Goal: Task Accomplishment & Management: Use online tool/utility

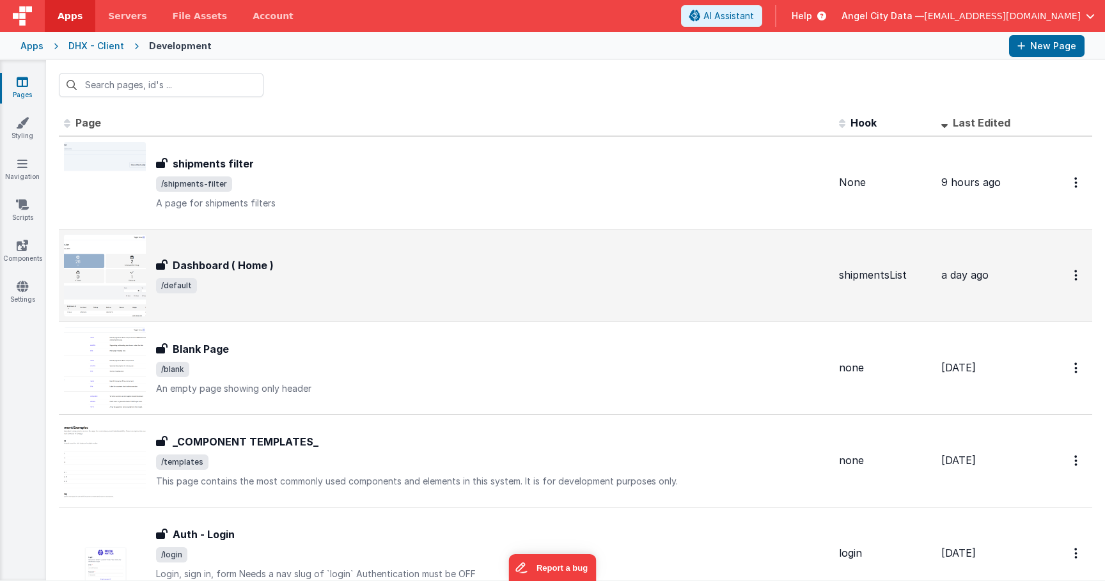
click at [225, 271] on h3 "Dashboard ( Home )" at bounding box center [223, 265] width 101 height 15
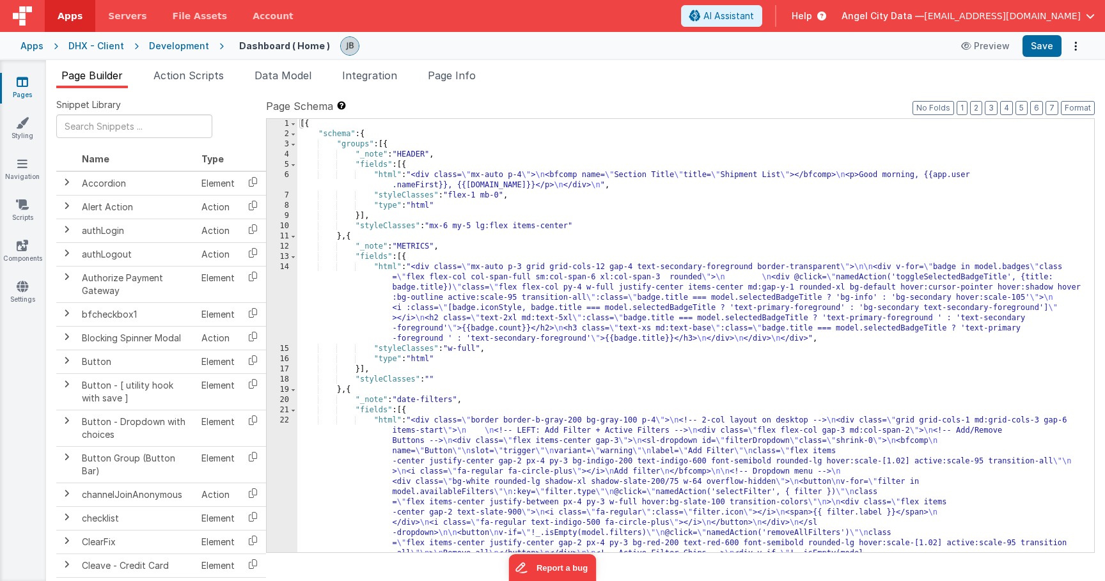
click at [189, 89] on div "Snippet Library Name Type Accordion Element Alert Action Action authLogin Actio…" at bounding box center [575, 344] width 1058 height 513
click at [189, 82] on li "Action Scripts" at bounding box center [188, 78] width 81 height 20
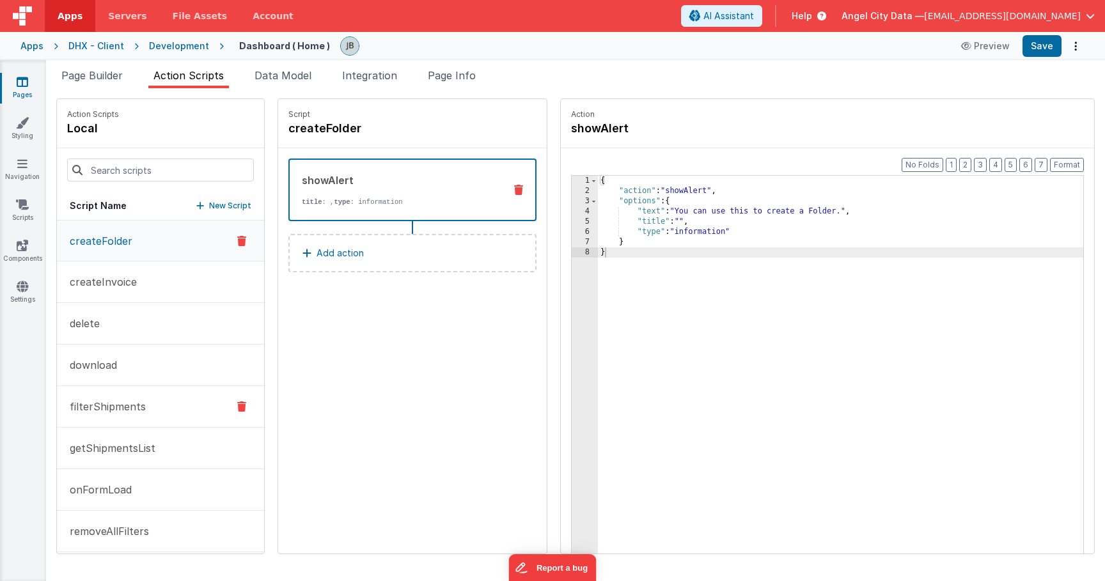
click at [162, 405] on button "filterShipments" at bounding box center [160, 407] width 207 height 42
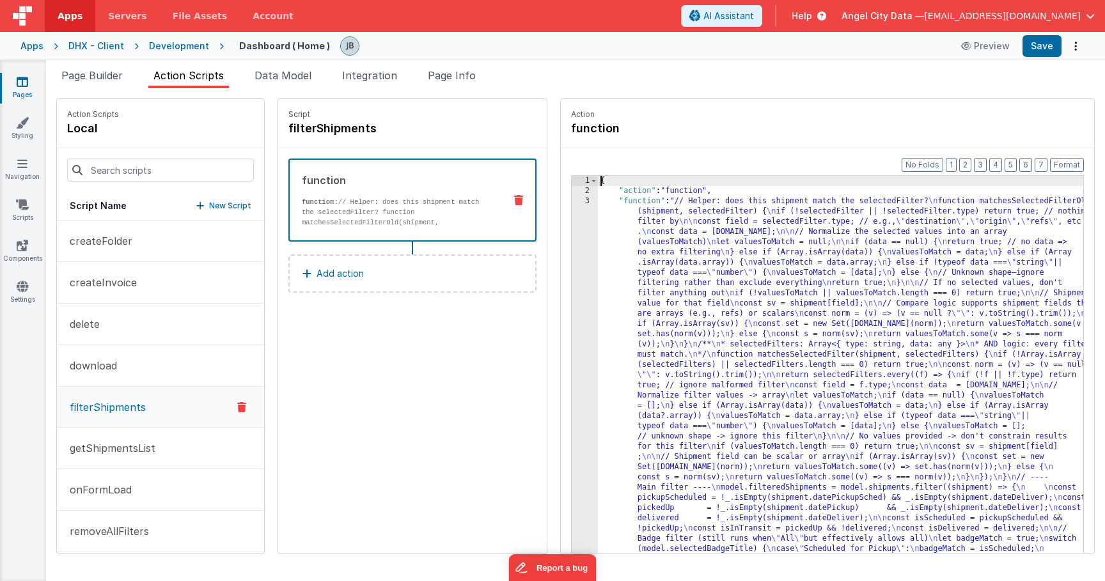
click at [571, 275] on div "3" at bounding box center [584, 411] width 26 height 430
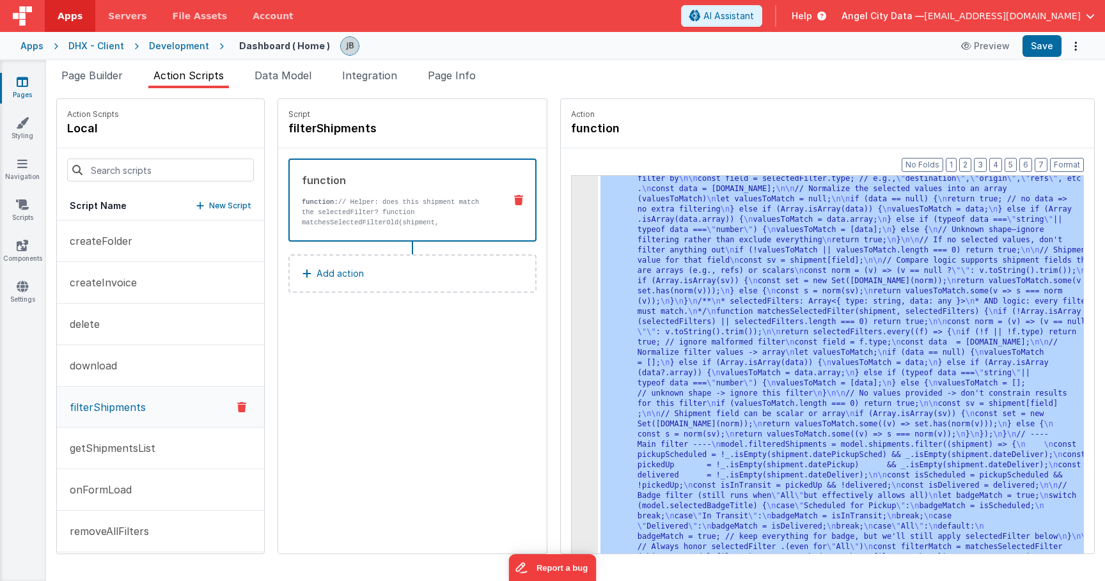
click at [571, 263] on div "3 4 5" at bounding box center [584, 581] width 26 height 857
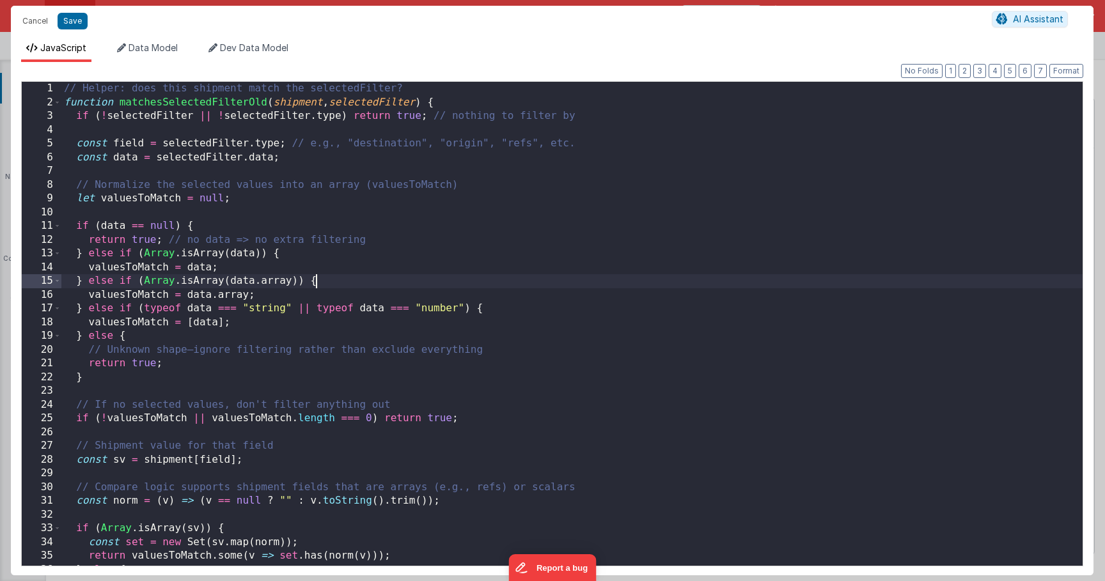
scroll to position [43, 0]
click at [463, 249] on div "// Helper: does this shipment match the selectedFilter? function matchesSelecte…" at bounding box center [571, 337] width 1021 height 511
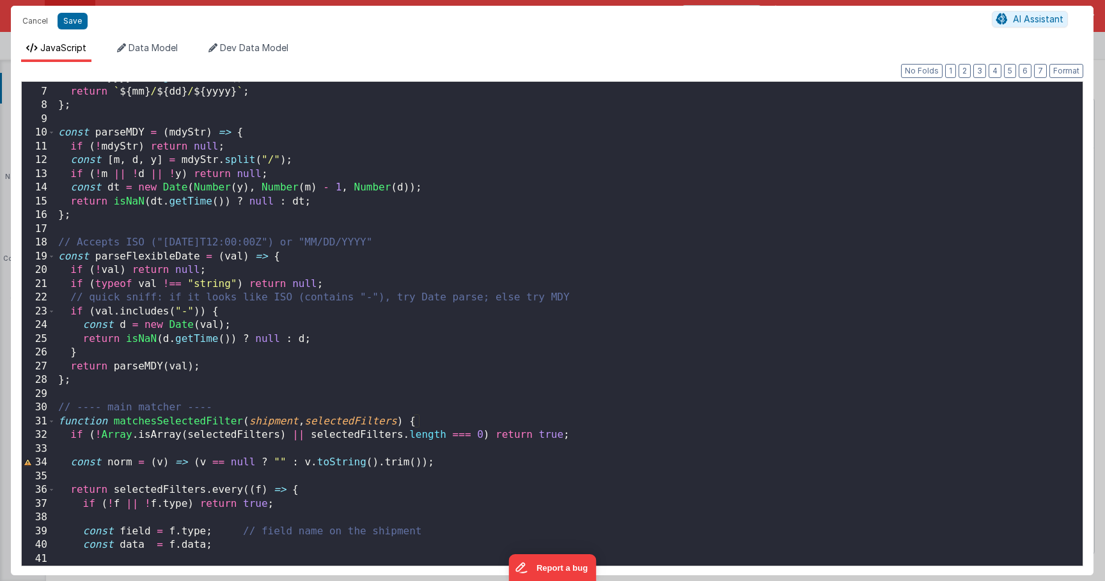
scroll to position [0, 0]
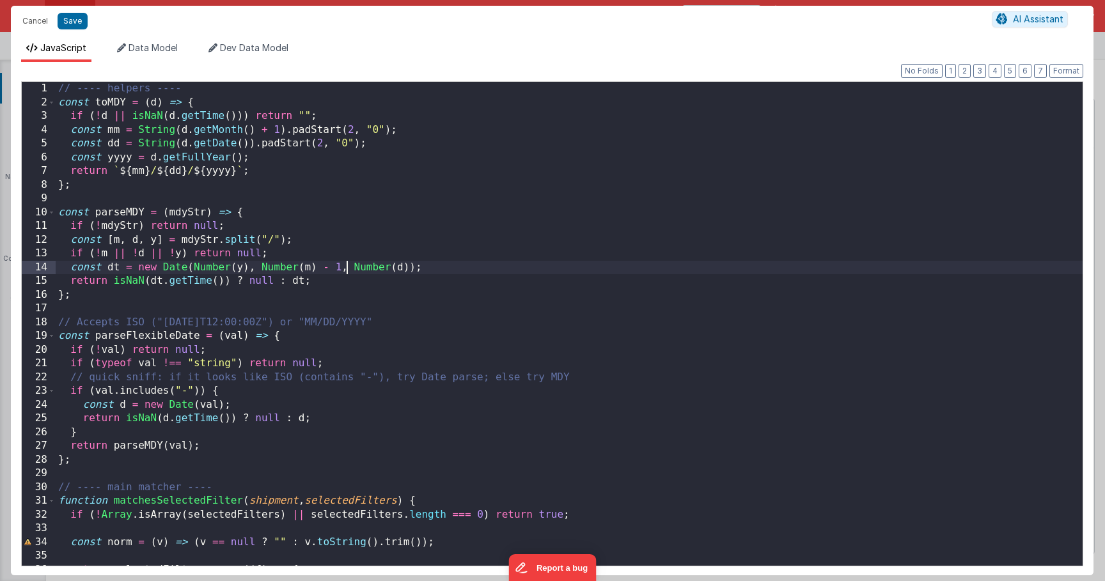
click at [346, 274] on div "// ---- helpers ---- const toMDY = ( d ) => { if ( ! d || isNaN ( d . getTime (…" at bounding box center [569, 337] width 1027 height 511
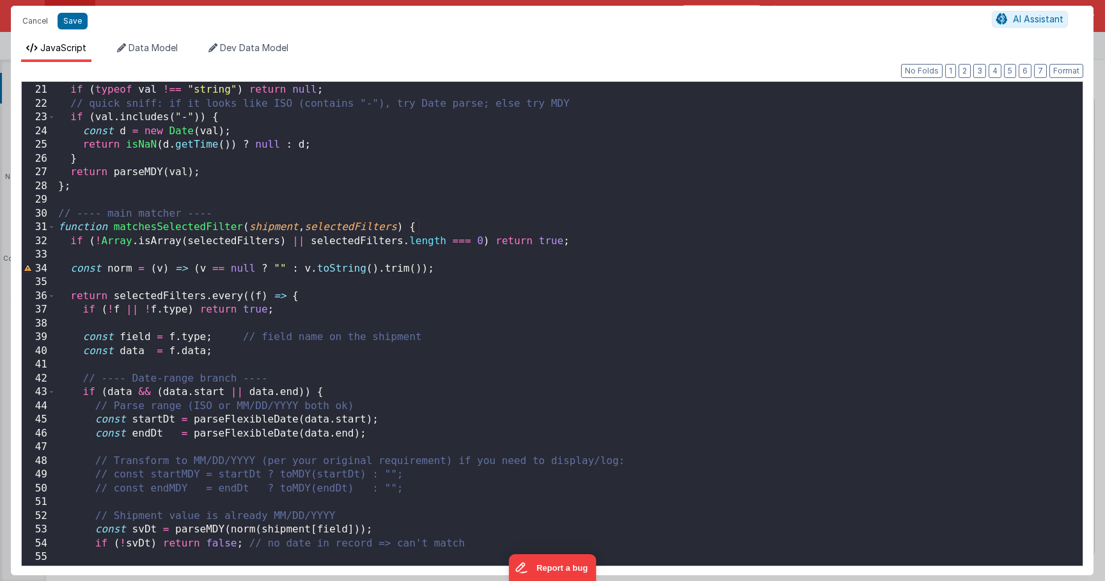
scroll to position [203, 0]
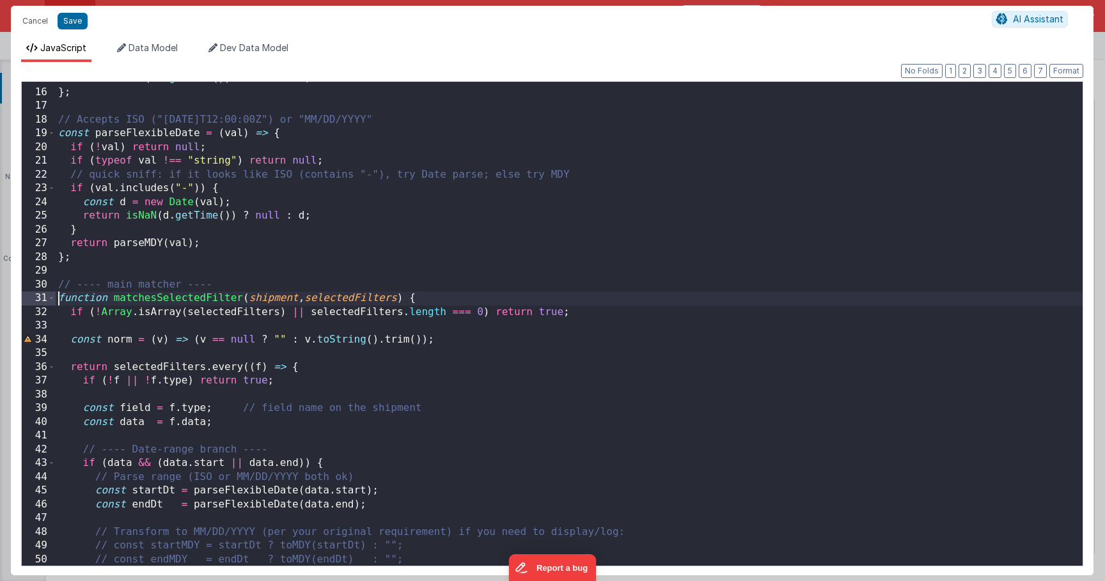
click at [56, 297] on div "return isNaN ( dt . getTime ( )) ? null : dt ; } ; // Accepts ISO ("[DATE]T12:0…" at bounding box center [569, 327] width 1027 height 511
click at [52, 298] on span at bounding box center [51, 298] width 7 height 14
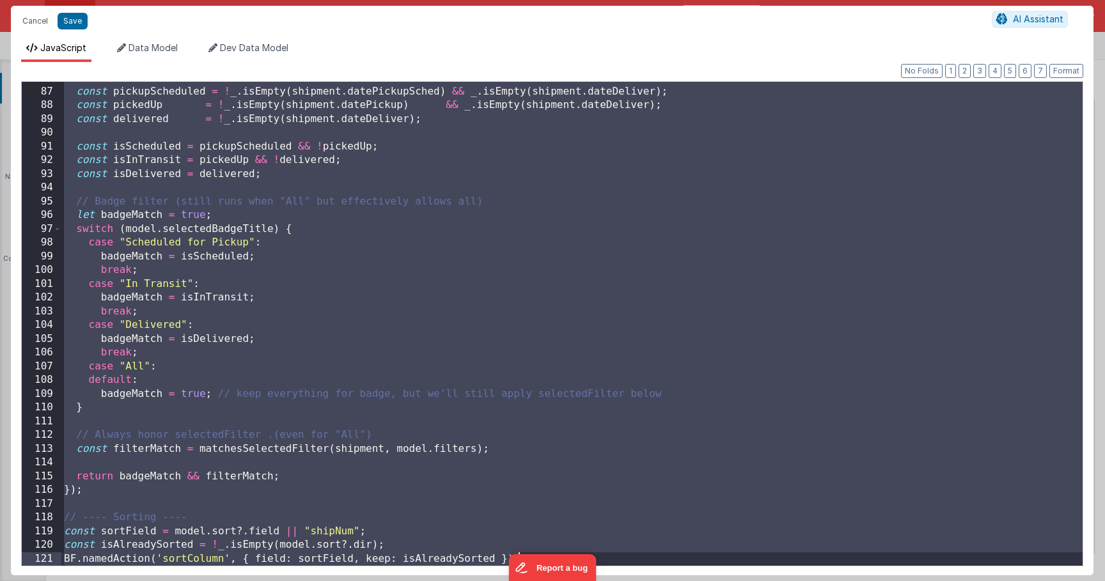
scroll to position [1179, 0]
click at [231, 425] on div "const pickupScheduled = ! _ . isEmpty ( shipment . datePickupSched ) && _ . isE…" at bounding box center [571, 326] width 1021 height 511
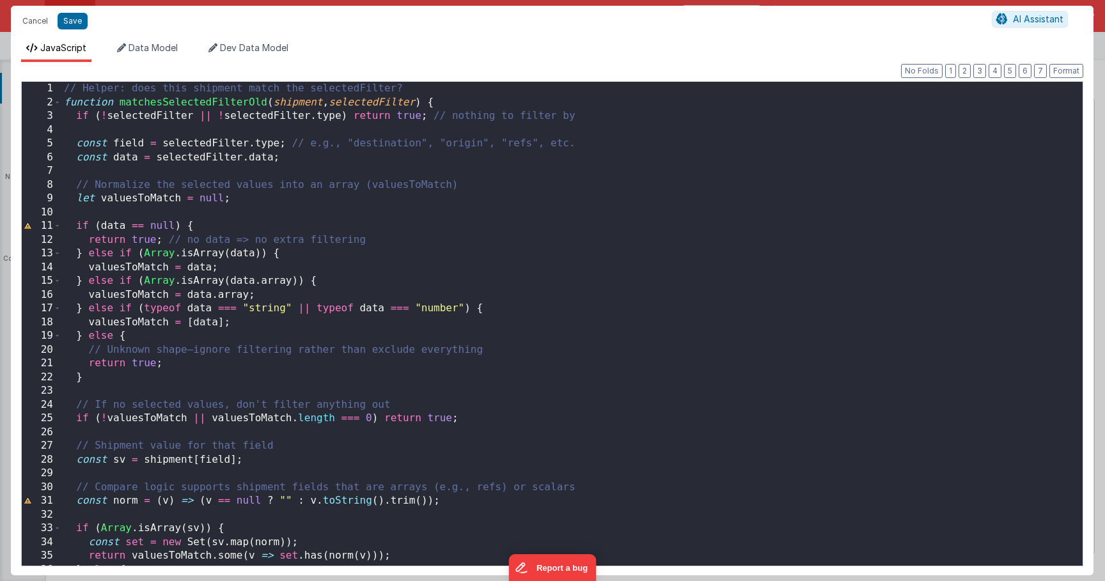
scroll to position [0, 0]
click at [60, 101] on span at bounding box center [57, 103] width 7 height 14
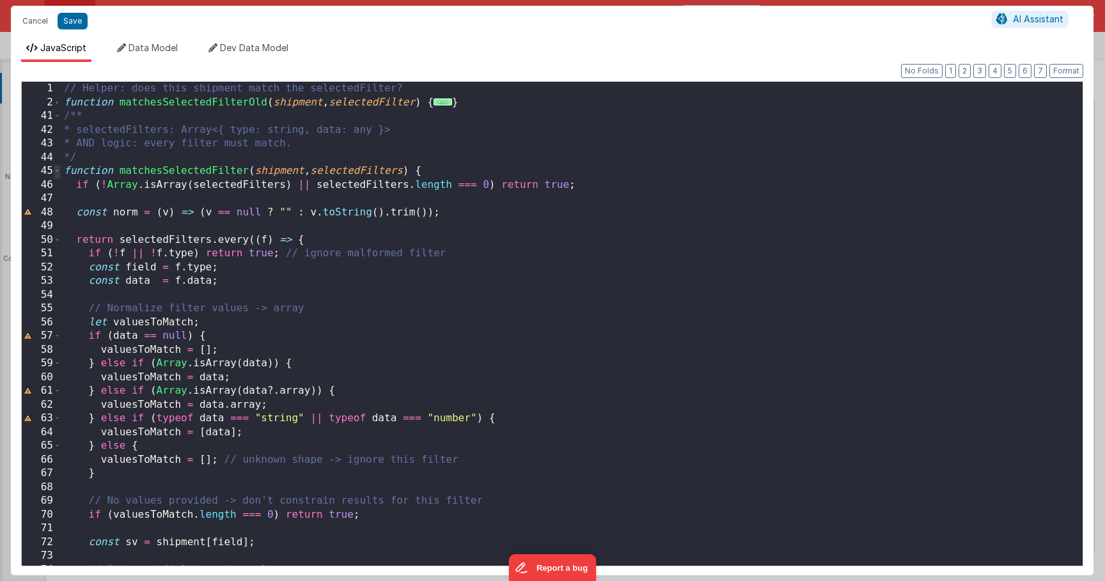
click at [59, 173] on span at bounding box center [57, 171] width 7 height 14
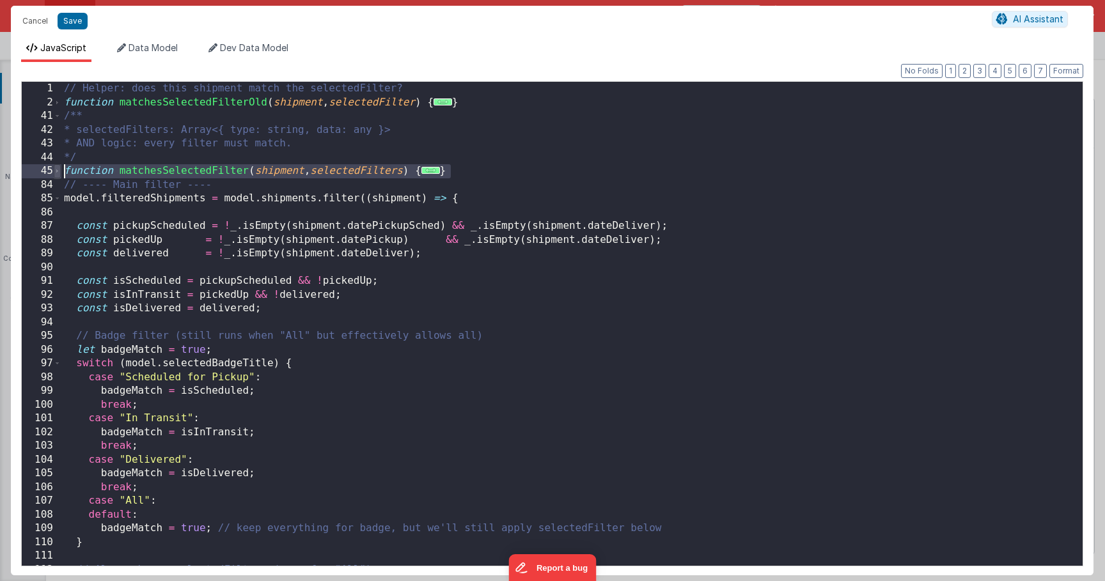
drag, startPoint x: 472, startPoint y: 169, endPoint x: 59, endPoint y: 170, distance: 412.3
click at [59, 170] on div "1 2 41 42 43 44 45 84 85 86 87 88 89 90 91 92 93 94 95 96 97 98 99 100 101 102 …" at bounding box center [552, 323] width 1062 height 485
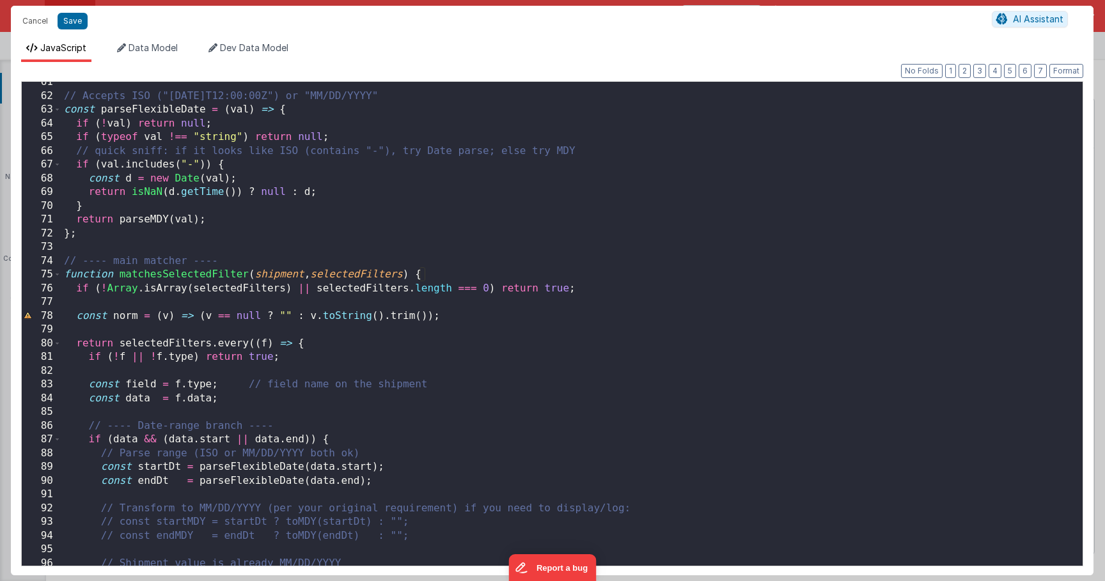
scroll to position [309, 0]
click at [59, 274] on span at bounding box center [57, 275] width 7 height 14
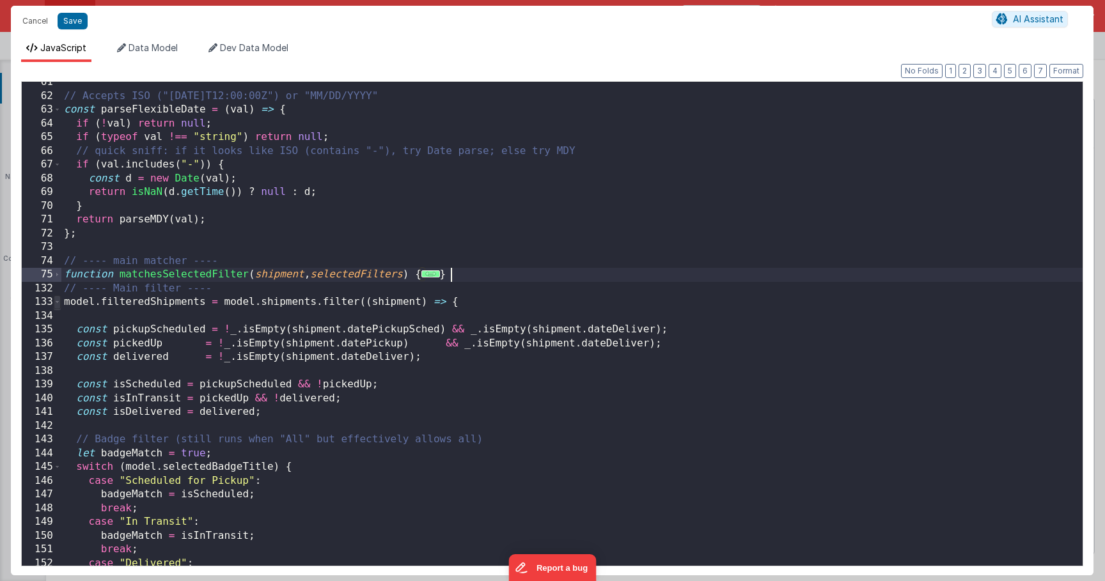
click at [59, 305] on span at bounding box center [57, 302] width 7 height 14
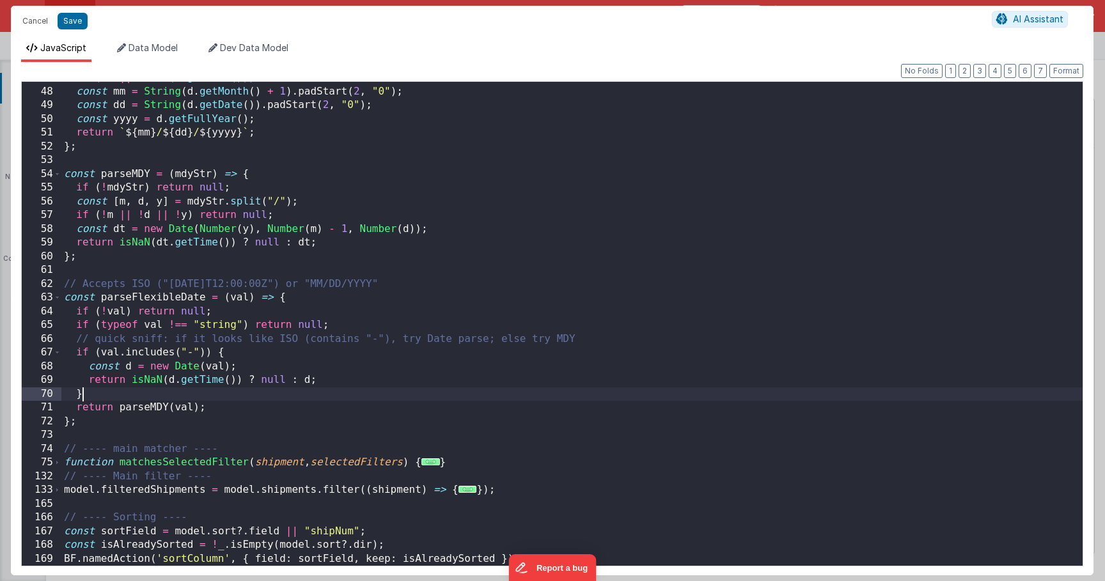
click at [366, 389] on div "if ( ! d || isNaN ( d . getTime ( ))) return "" ; const mm = String ( d . getMo…" at bounding box center [571, 326] width 1021 height 511
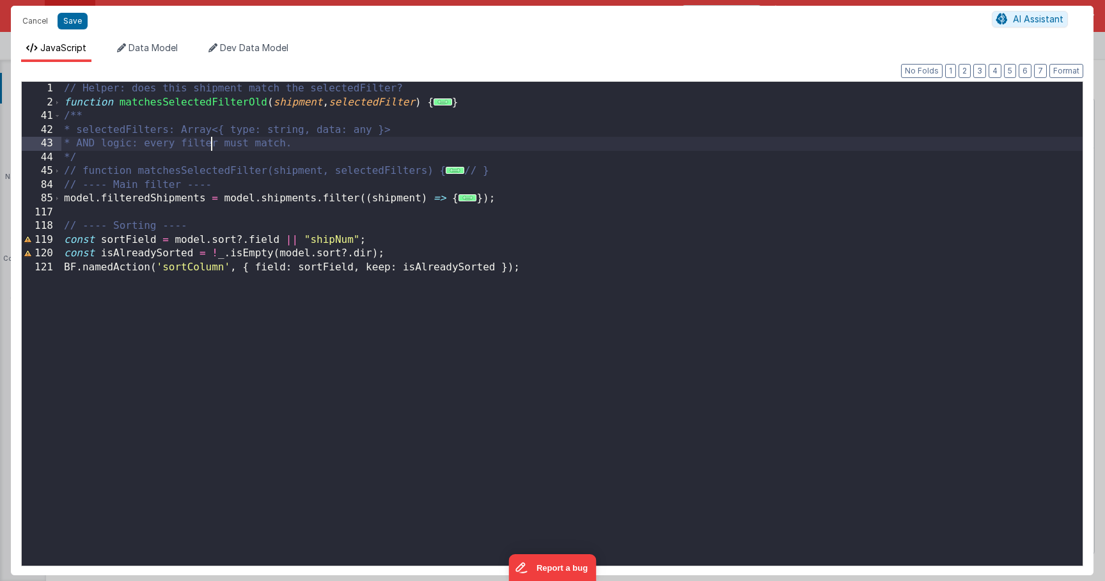
click at [213, 142] on div "// Helper: does this shipment match the selectedFilter? function matchesSelecte…" at bounding box center [571, 337] width 1021 height 511
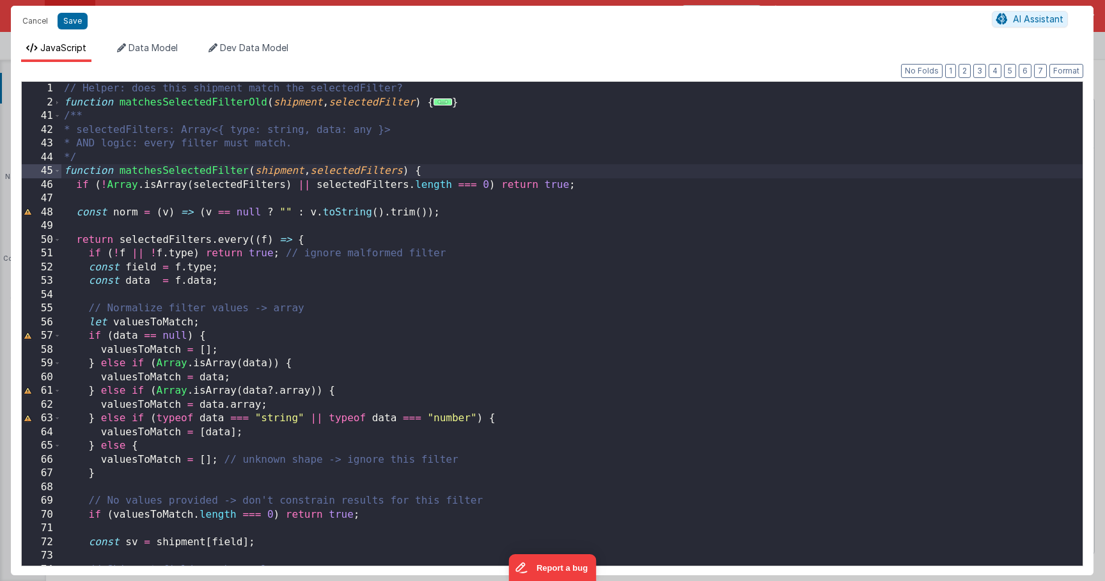
click at [248, 176] on div "// Helper: does this shipment match the selectedFilter? function matchesSelecte…" at bounding box center [571, 337] width 1021 height 511
click at [189, 159] on div "// Helper: does this shipment match the selectedFilter? function matchesSelecte…" at bounding box center [571, 337] width 1021 height 511
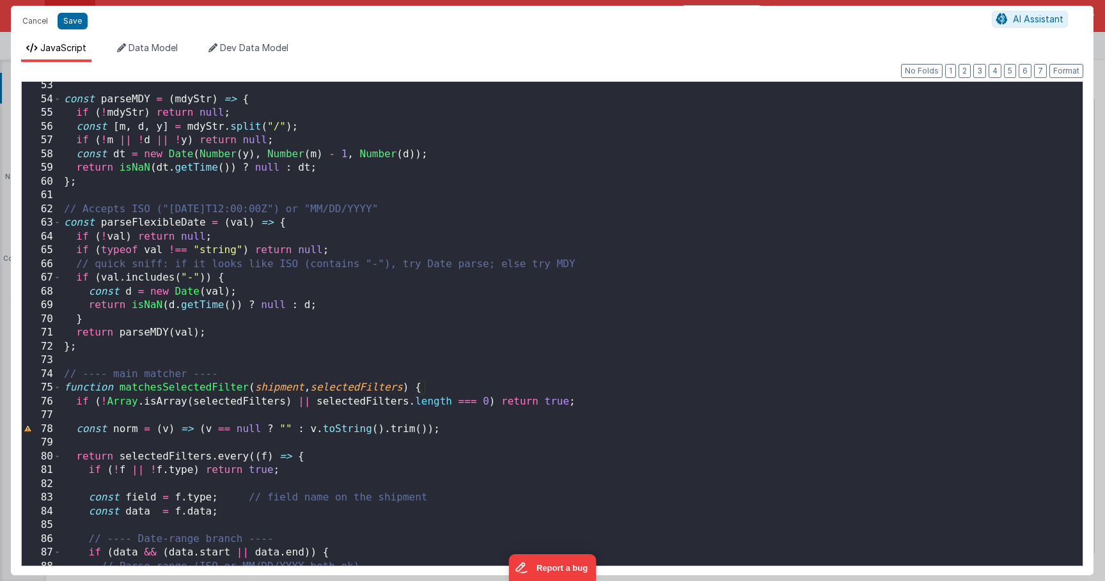
scroll to position [334, 0]
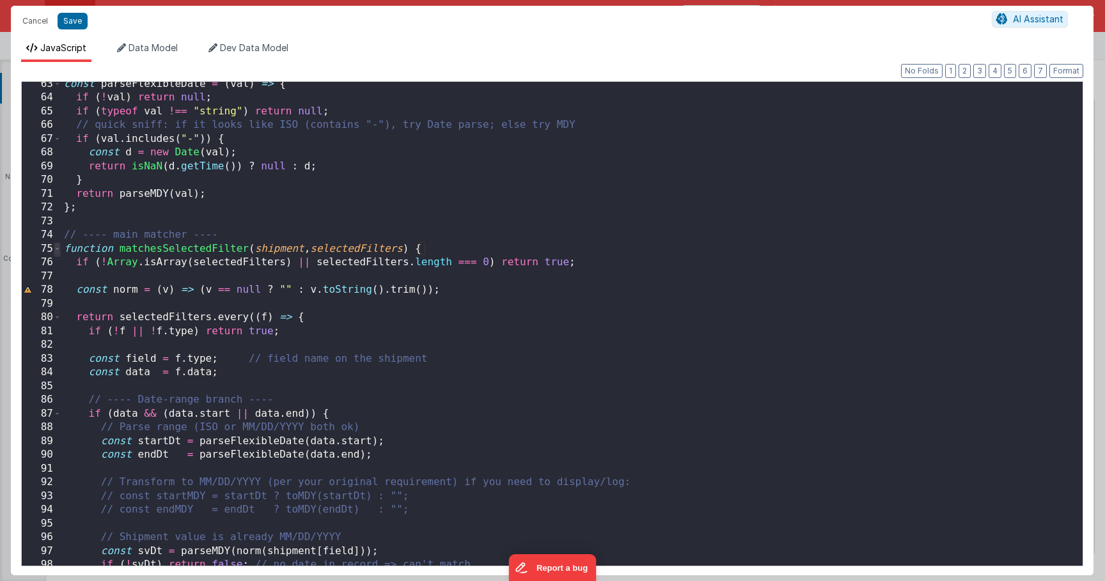
click at [60, 250] on span at bounding box center [57, 249] width 7 height 14
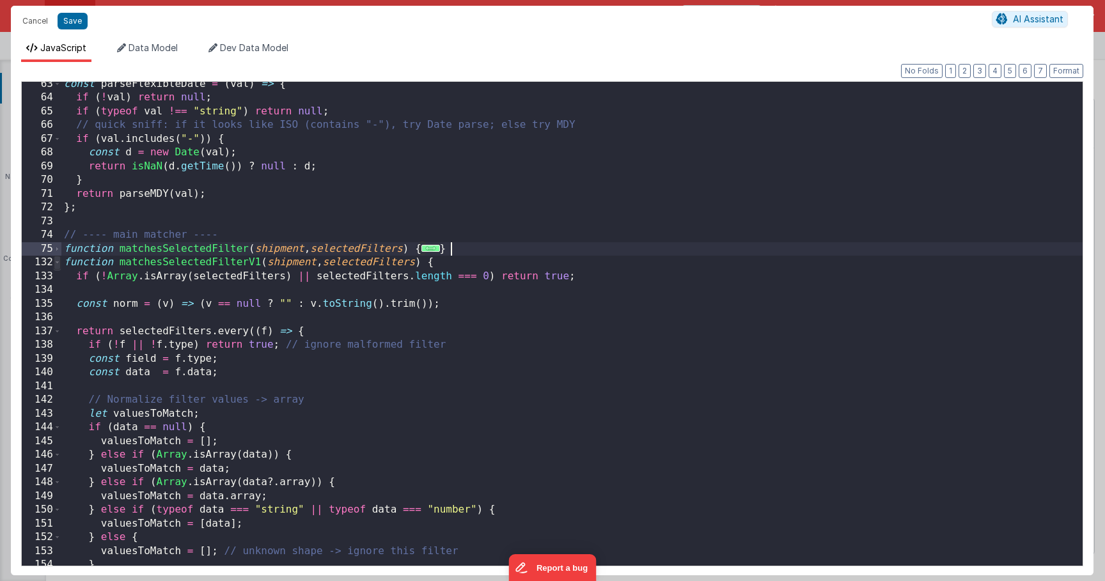
click at [59, 266] on span at bounding box center [57, 263] width 7 height 14
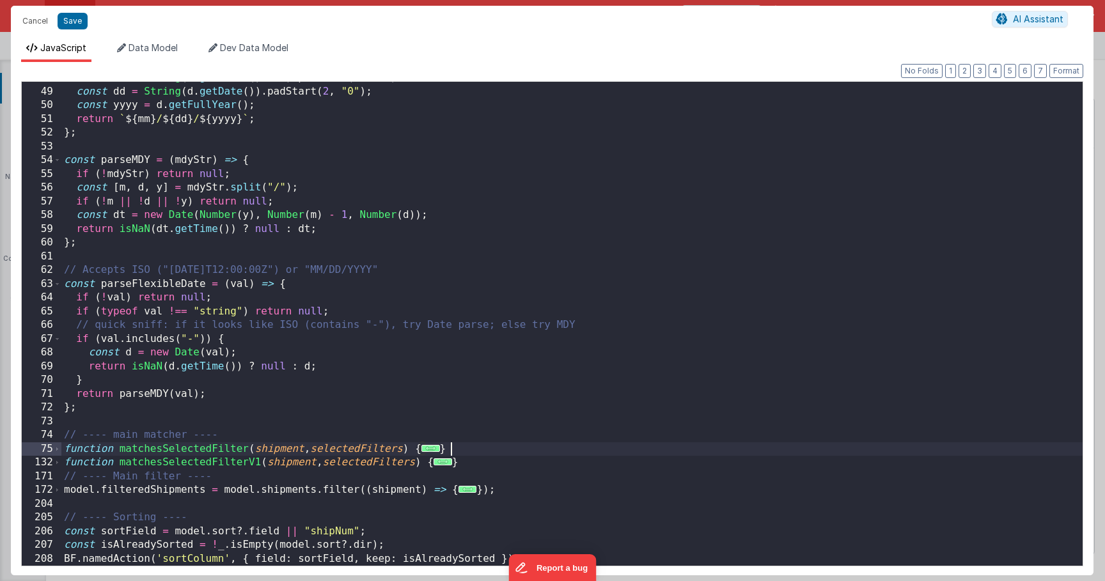
scroll to position [134, 0]
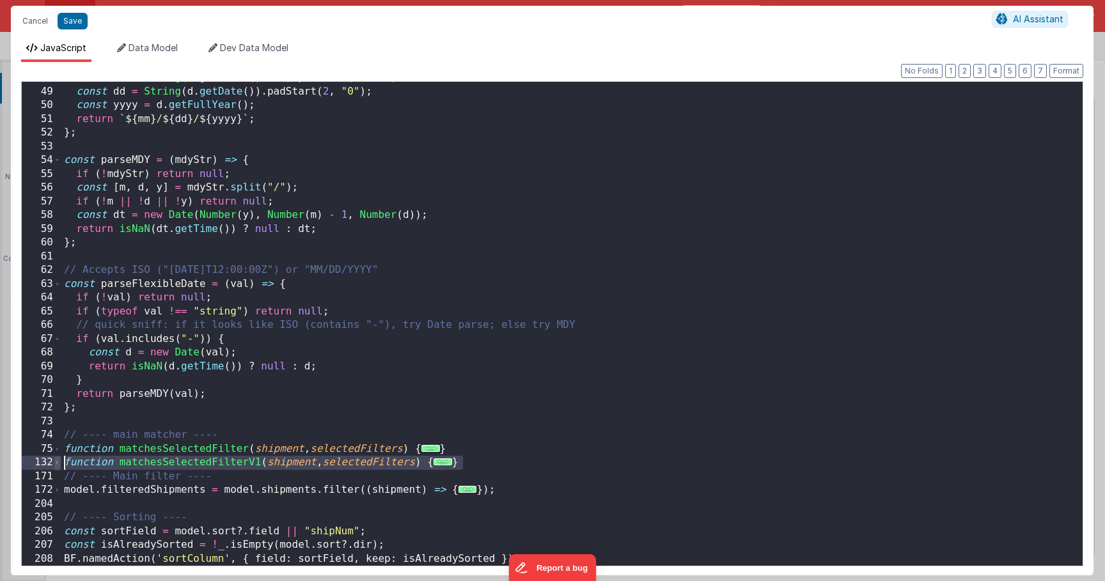
drag, startPoint x: 472, startPoint y: 461, endPoint x: 57, endPoint y: 467, distance: 414.9
click at [57, 467] on div "48 49 50 51 52 53 54 55 56 57 58 59 60 61 62 63 64 65 66 67 68 69 70 71 72 73 7…" at bounding box center [552, 323] width 1062 height 485
click at [83, 21] on button "Save" at bounding box center [73, 21] width 30 height 17
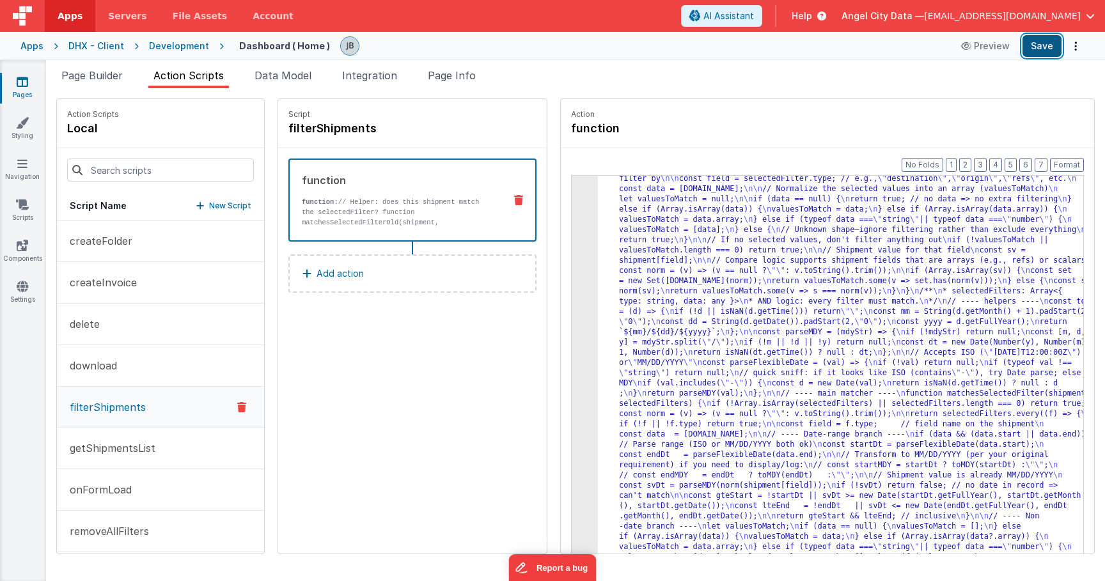
click at [1037, 47] on button "Save" at bounding box center [1041, 46] width 39 height 22
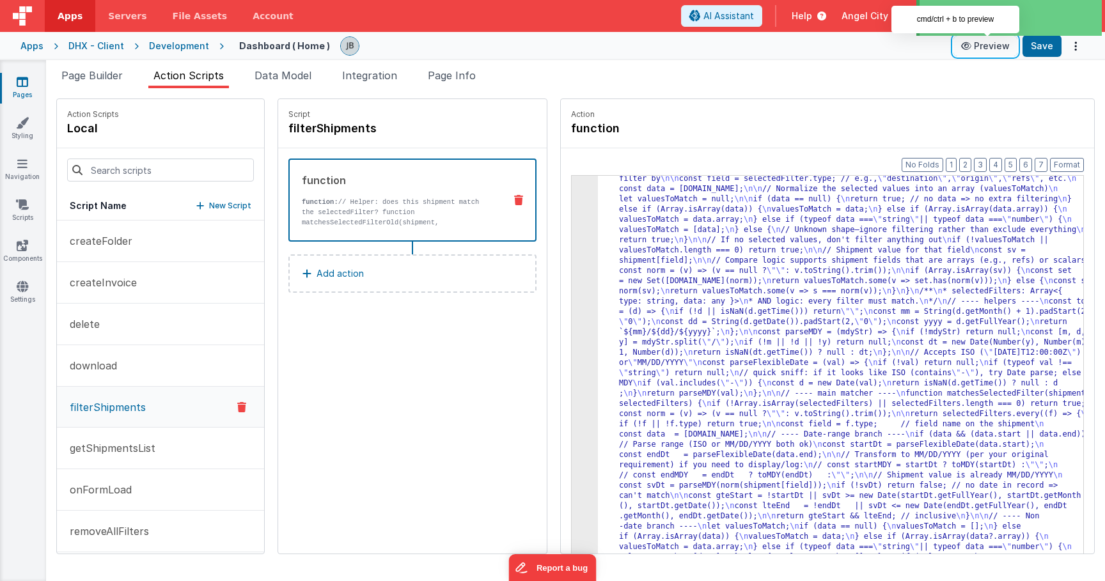
click at [978, 50] on button "Preview" at bounding box center [985, 46] width 64 height 20
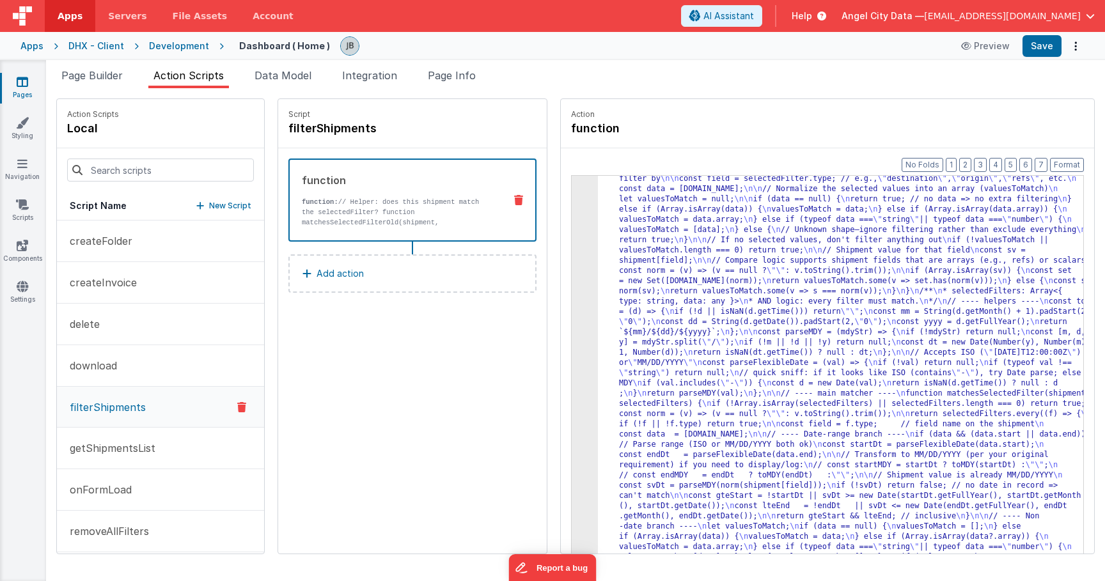
click at [571, 233] on div "3" at bounding box center [584, 511] width 26 height 716
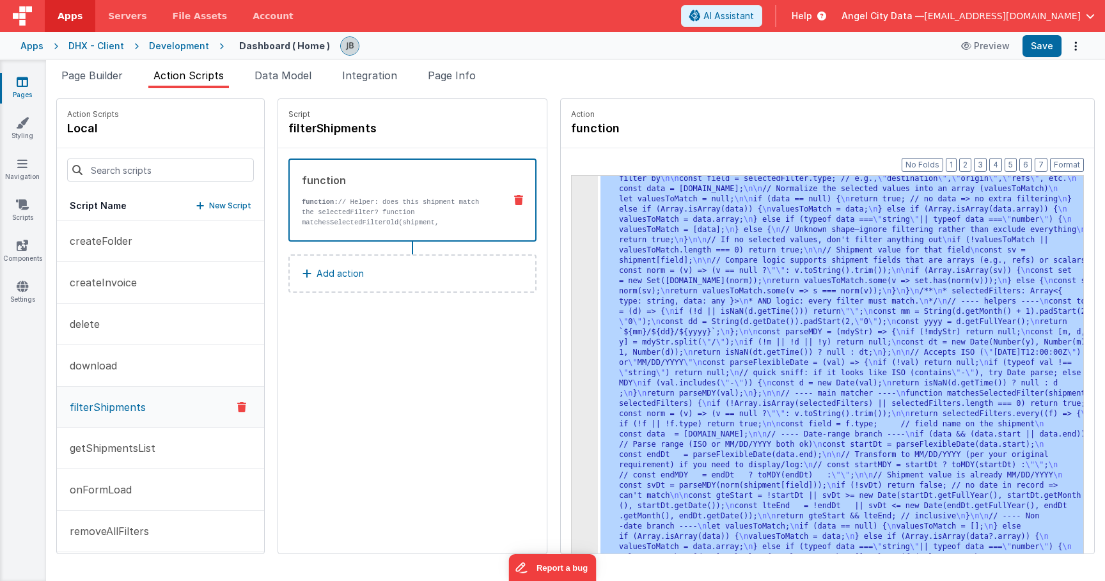
scroll to position [329, 0]
click at [571, 233] on div "3" at bounding box center [584, 511] width 26 height 716
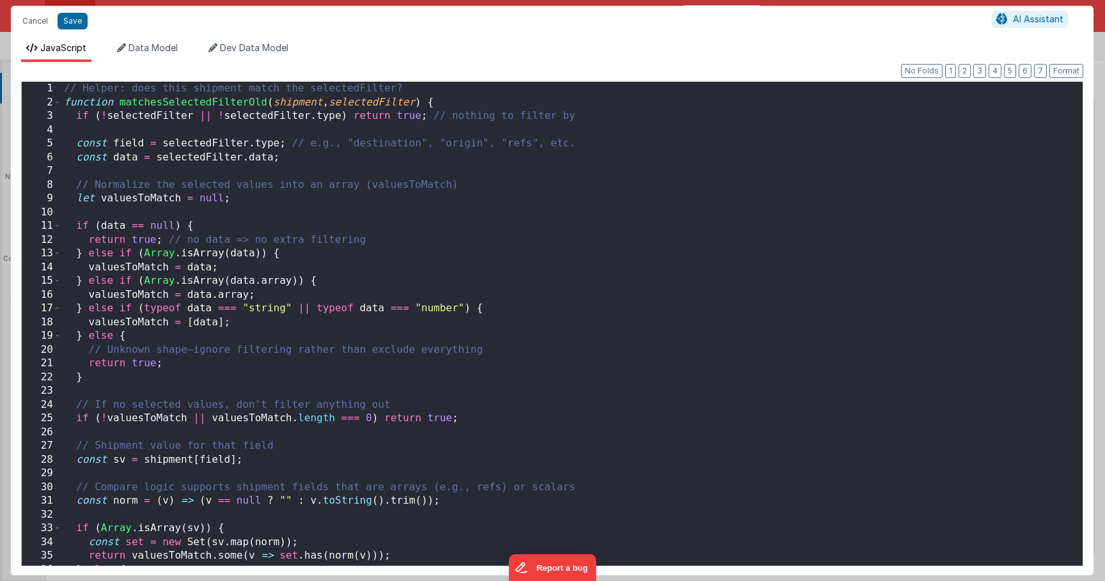
click at [547, 233] on div "Cancel Save AI Assistant JavaScript Data Model Dev Data Model Format 7 6 5 4 3 …" at bounding box center [552, 290] width 1105 height 581
click at [242, 233] on div "// Helper: does this shipment match the selectedFilter? function matchesSelecte…" at bounding box center [571, 337] width 1021 height 511
click at [60, 102] on span at bounding box center [57, 103] width 7 height 14
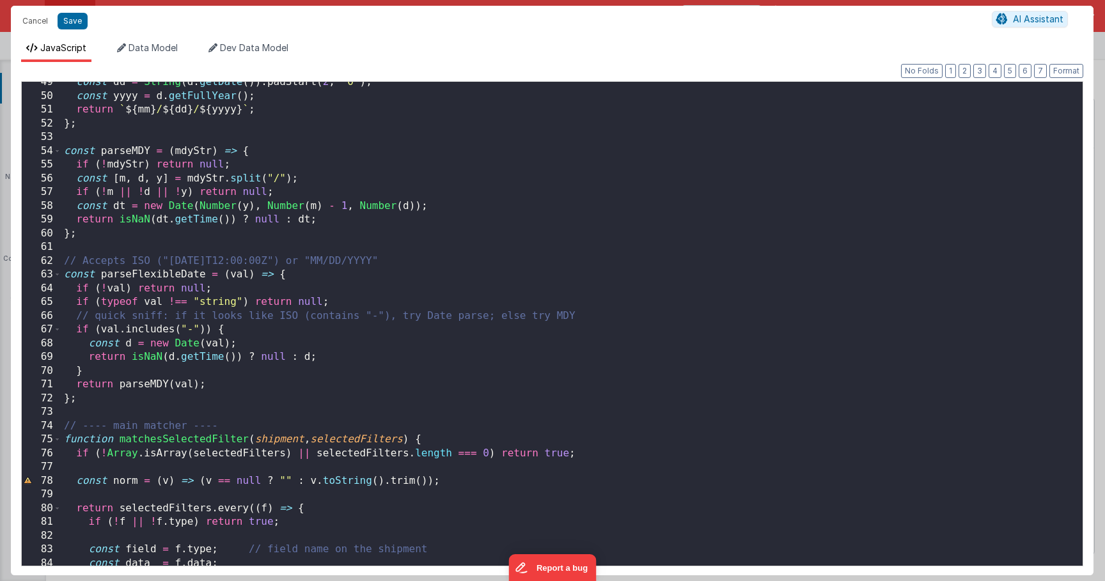
scroll to position [184, 0]
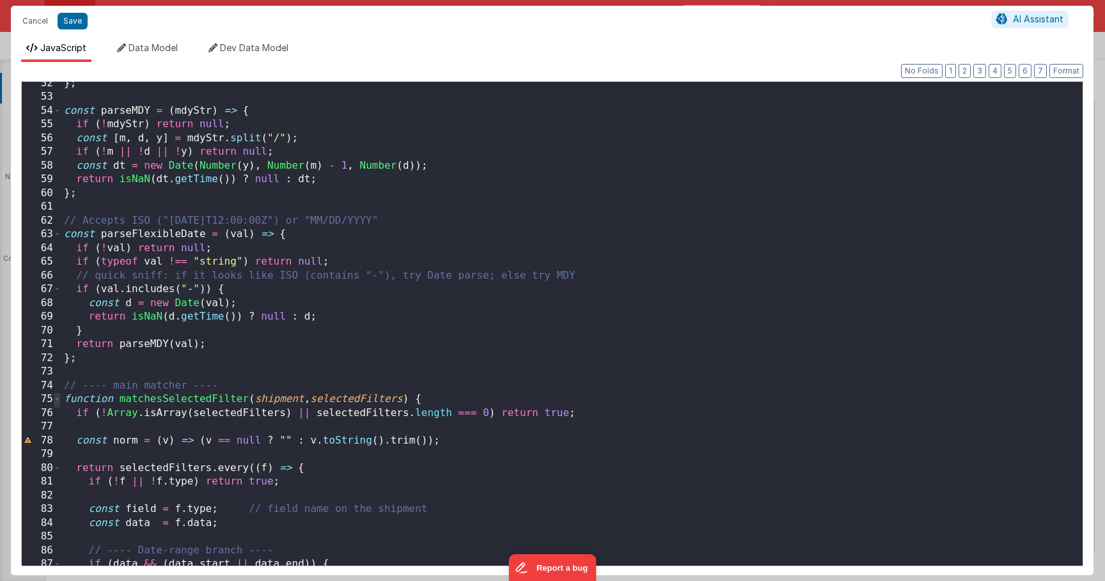
click at [58, 401] on span at bounding box center [57, 399] width 7 height 14
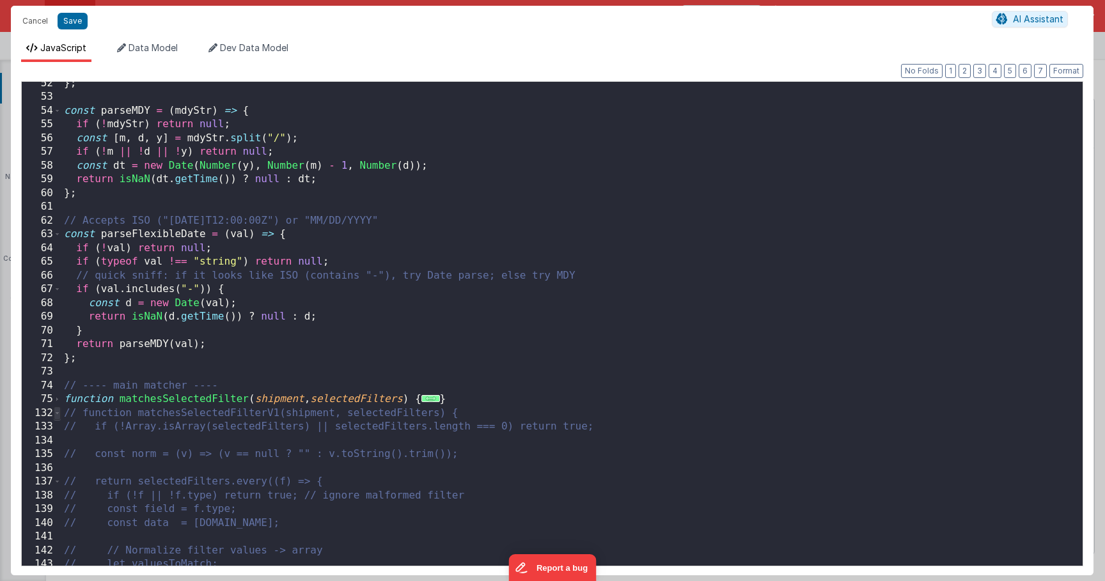
click at [57, 414] on span at bounding box center [57, 414] width 7 height 14
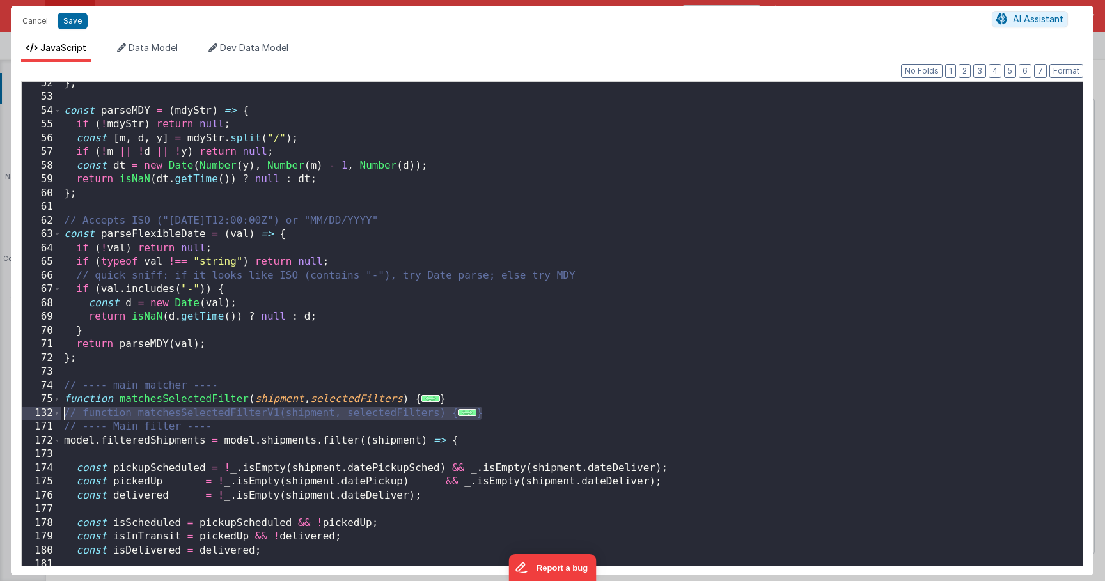
drag, startPoint x: 498, startPoint y: 414, endPoint x: 63, endPoint y: 411, distance: 434.7
click at [63, 411] on div "} ; const parseMDY = ( mdyStr ) => { if ( ! mdyStr ) return null ; const [ m , …" at bounding box center [571, 332] width 1021 height 511
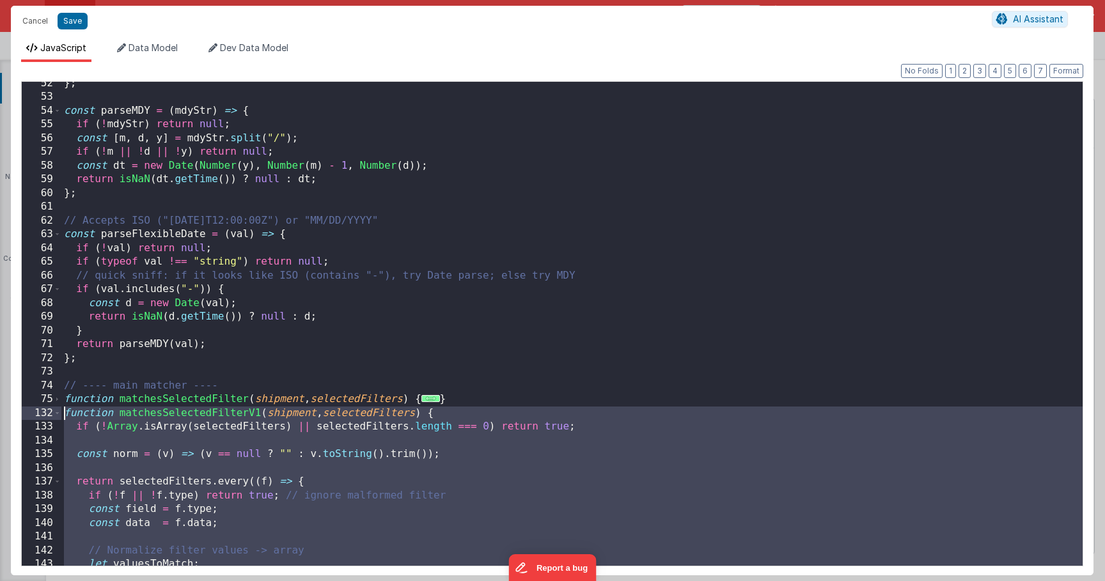
click at [260, 414] on div "} ; const parseMDY = ( mdyStr ) => { if ( ! mdyStr ) return null ; const [ m , …" at bounding box center [571, 332] width 1021 height 511
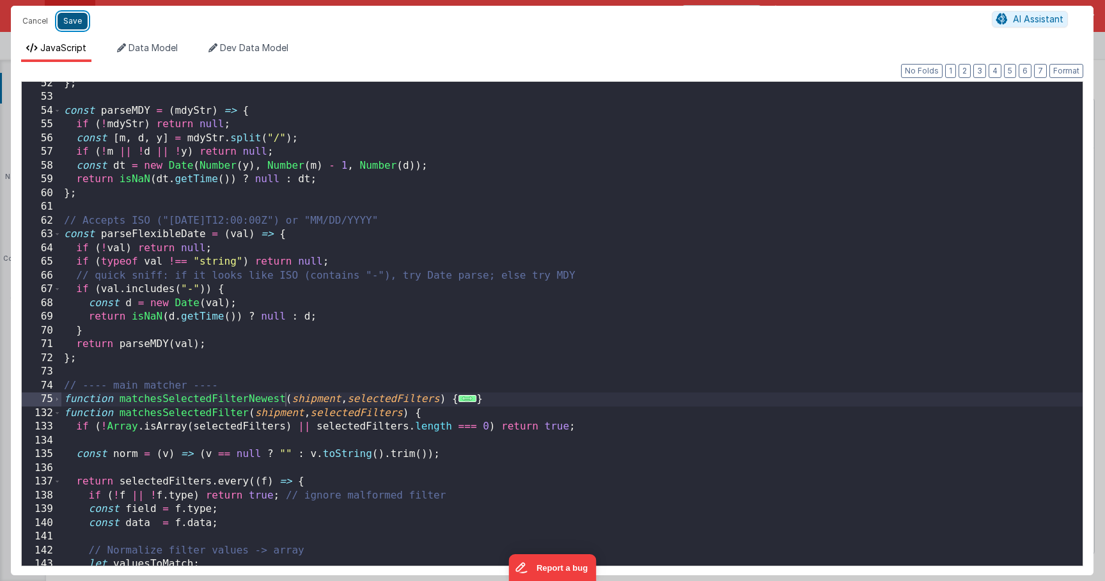
click at [69, 21] on button "Save" at bounding box center [73, 21] width 30 height 17
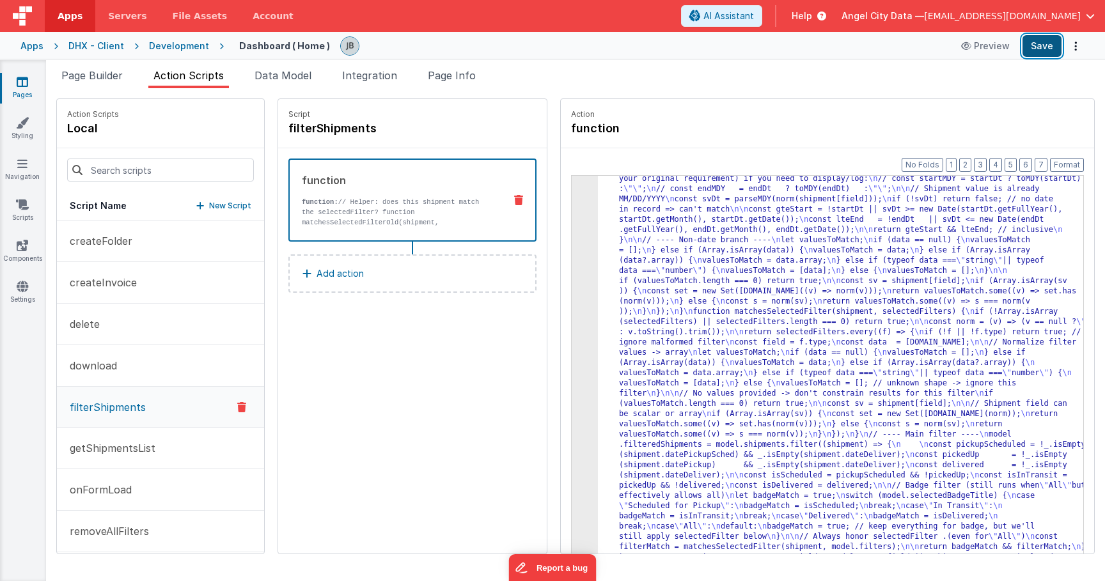
click at [1039, 52] on button "Save" at bounding box center [1041, 46] width 39 height 22
click at [571, 261] on div "3" at bounding box center [584, 220] width 26 height 706
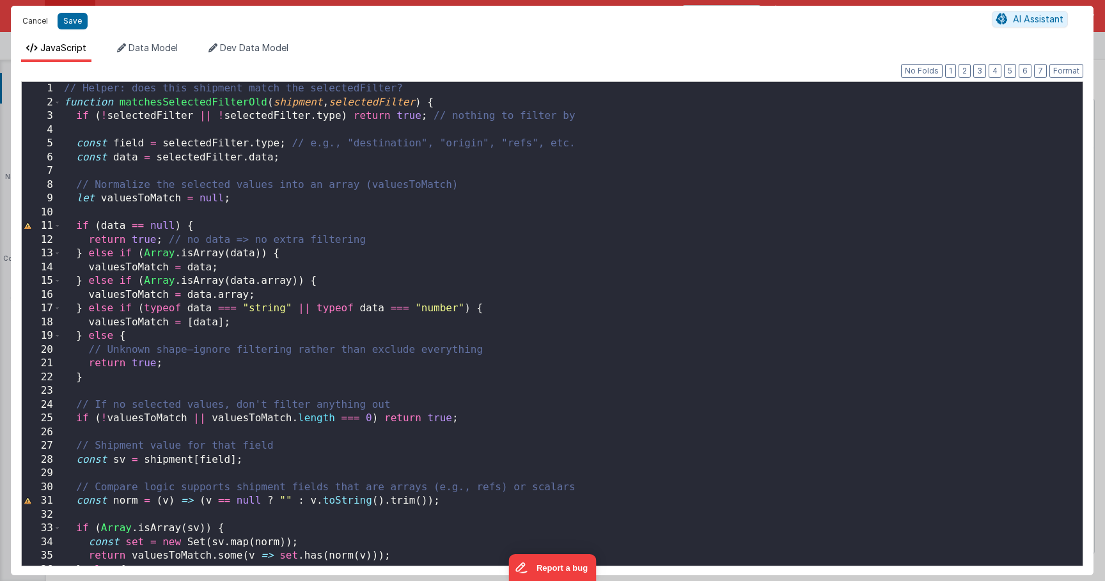
click at [31, 23] on button "Cancel" at bounding box center [35, 21] width 38 height 18
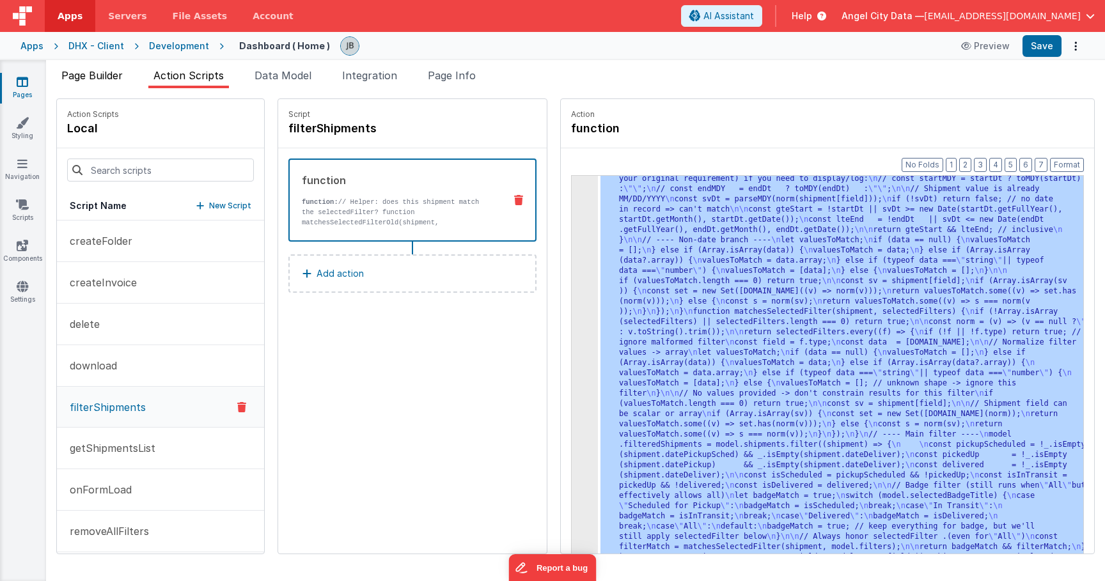
click at [108, 77] on span "Page Builder" at bounding box center [91, 75] width 61 height 13
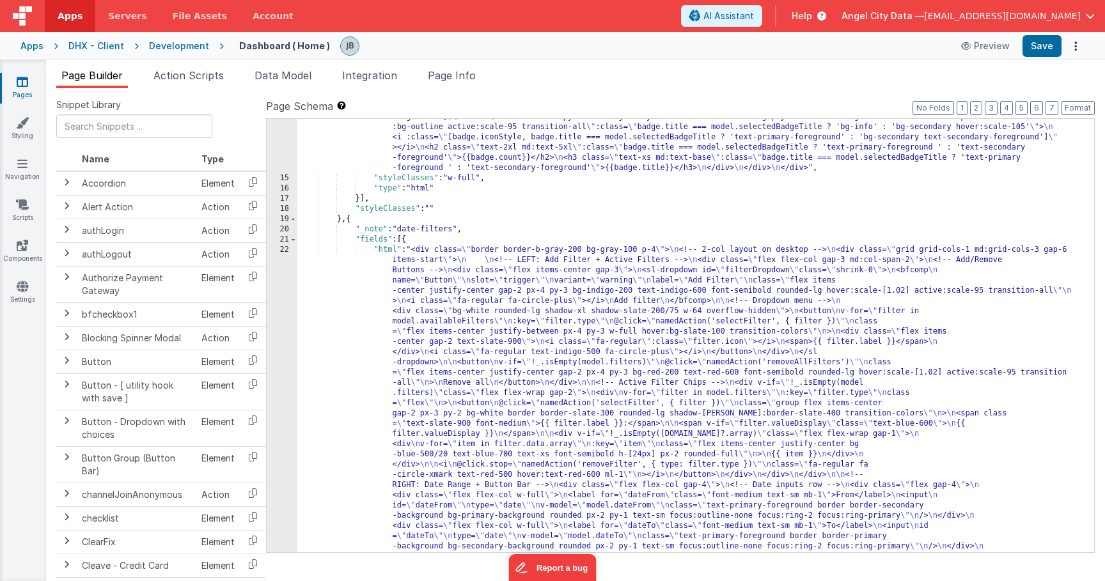
scroll to position [240, 0]
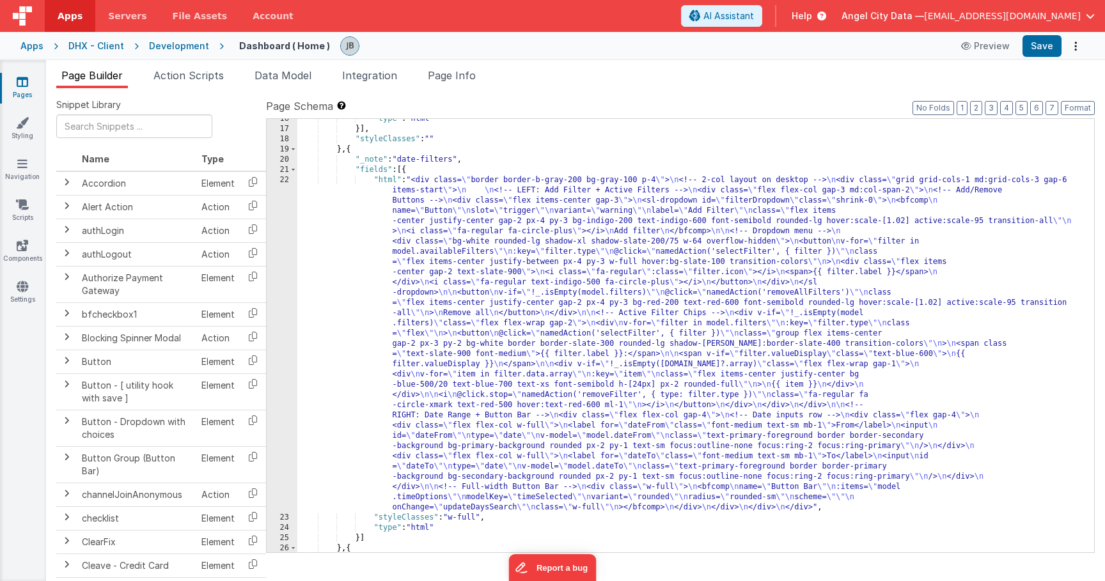
click at [285, 311] on div "22" at bounding box center [282, 343] width 31 height 337
click at [290, 308] on div "22" at bounding box center [282, 343] width 31 height 337
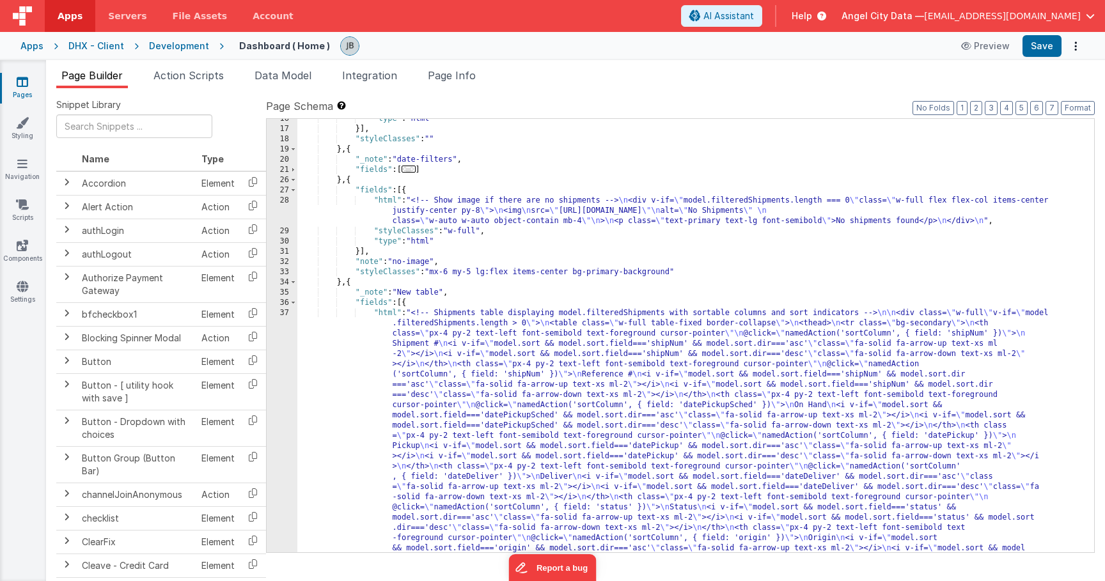
click at [290, 343] on div "37" at bounding box center [282, 517] width 31 height 419
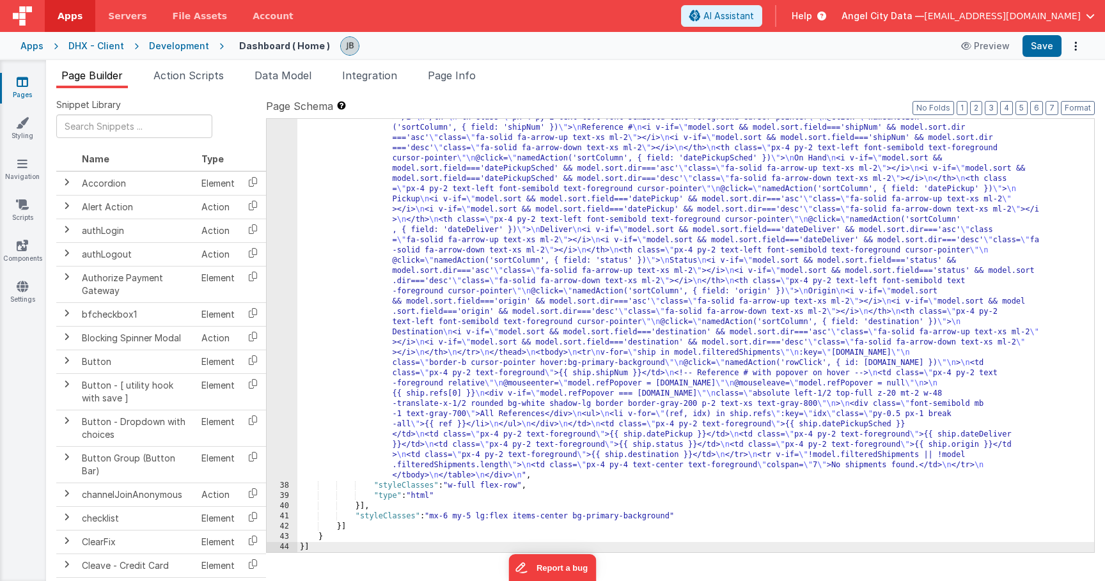
click at [279, 191] on div "37" at bounding box center [282, 270] width 31 height 419
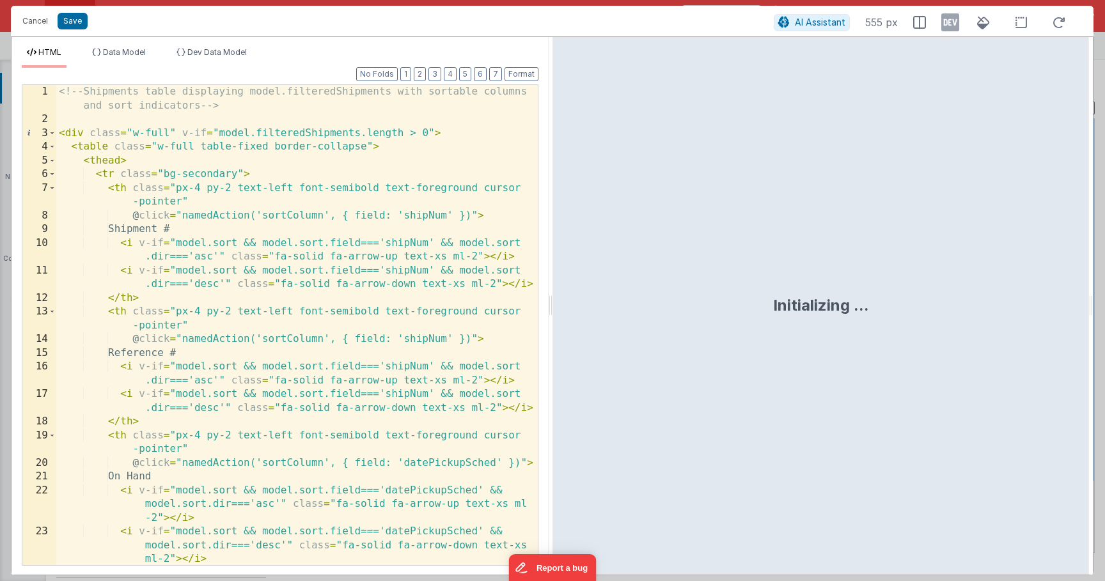
click at [278, 219] on div "<!-- Shipments table displaying model.filteredShipments with sortable columns a…" at bounding box center [296, 346] width 481 height 522
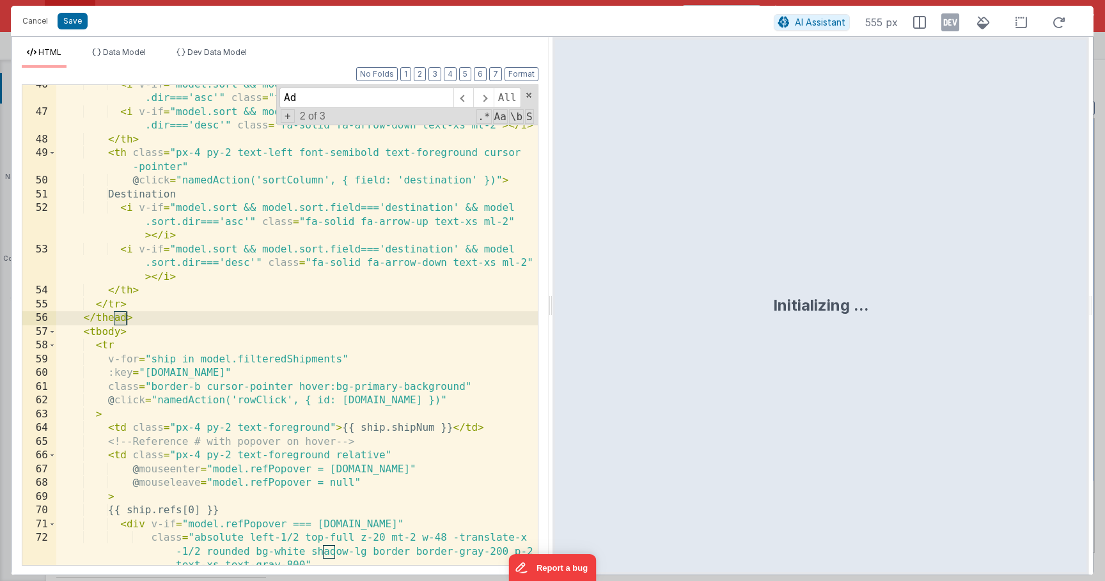
scroll to position [983, 0]
type input "Add filter"
click at [33, 20] on button "Cancel" at bounding box center [35, 21] width 38 height 18
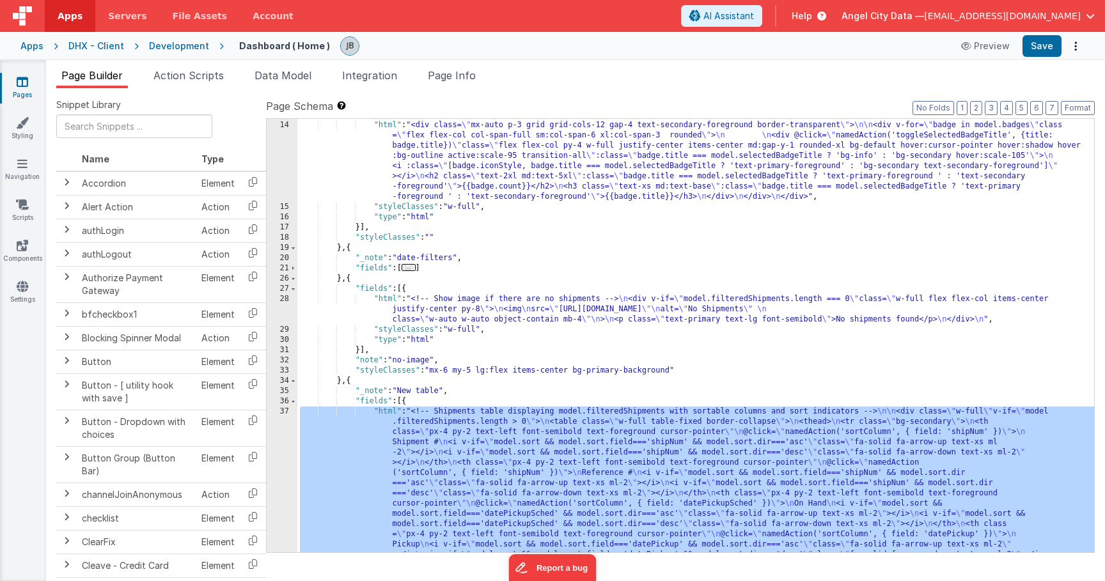
scroll to position [194, 0]
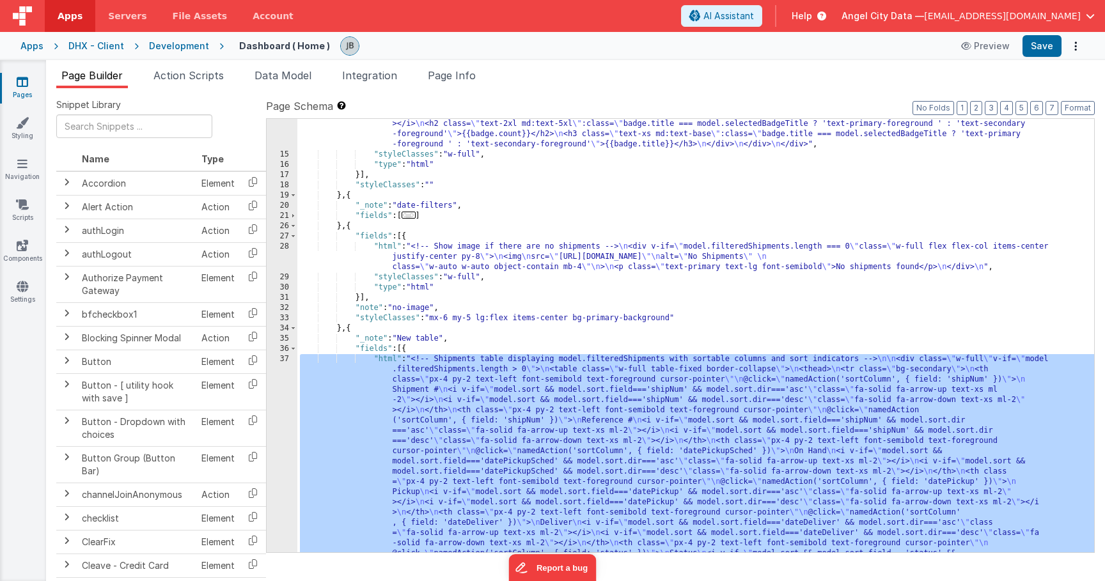
click at [283, 265] on div "28" at bounding box center [282, 257] width 31 height 31
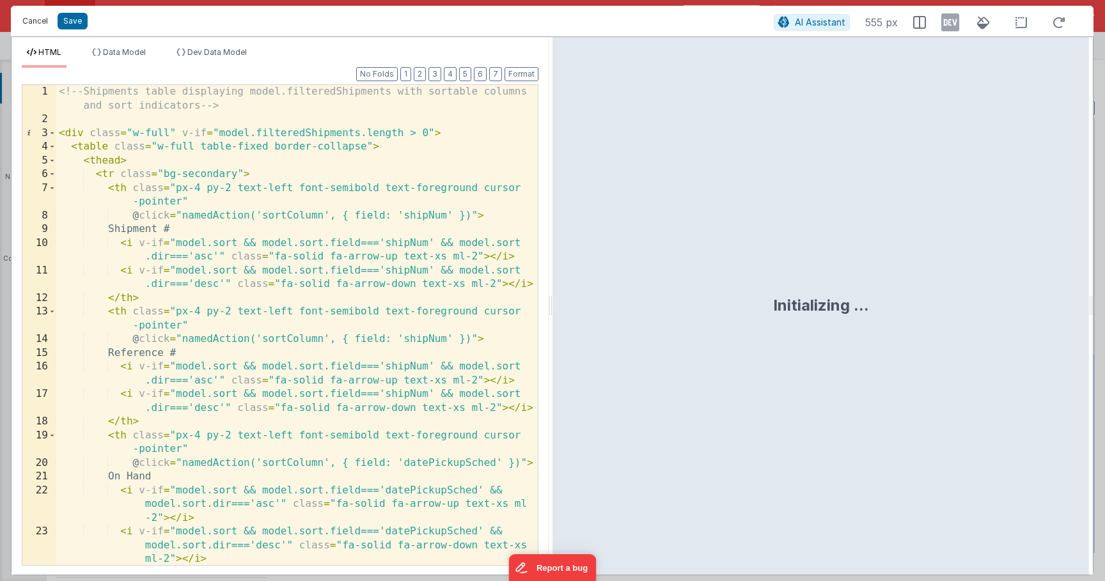
click at [35, 19] on button "Cancel" at bounding box center [35, 21] width 38 height 18
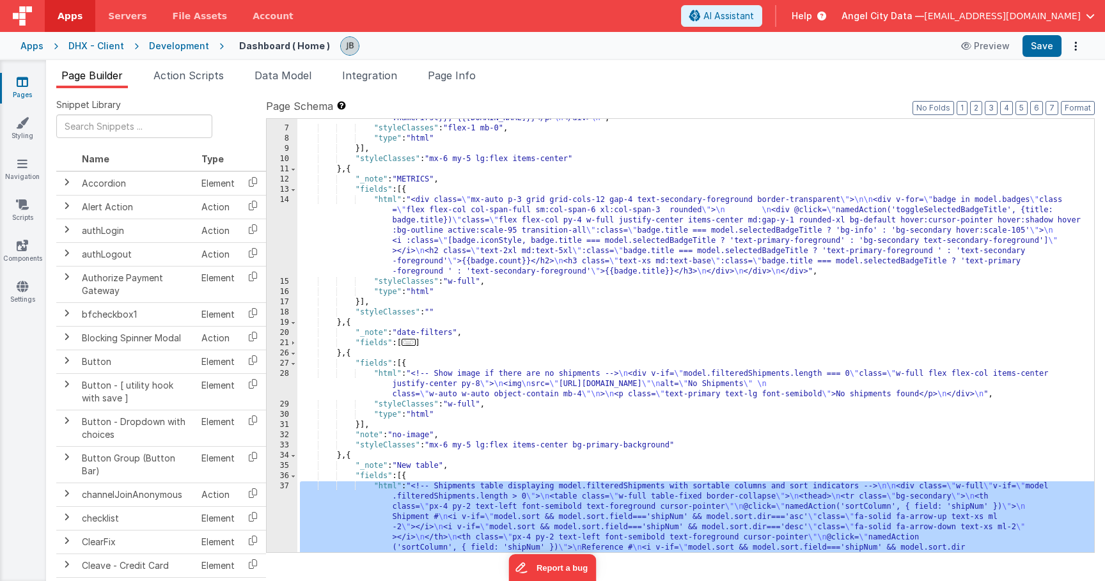
scroll to position [33, 0]
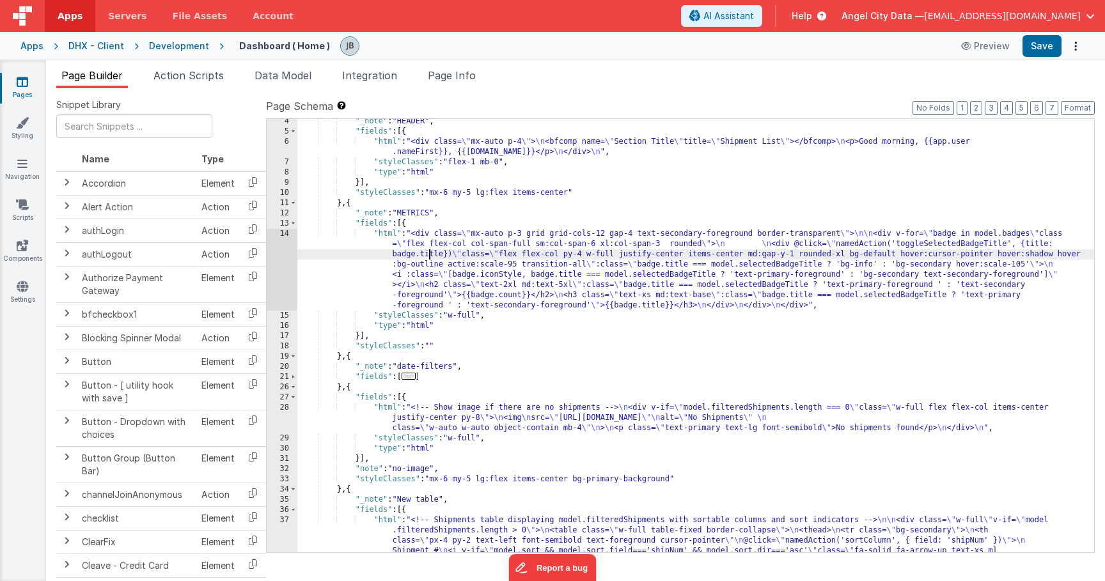
click at [428, 252] on div ""_note" : "HEADER" , "fields" : [{ "html" : "<div class= \" mx-auto p-4 \" > \n…" at bounding box center [695, 547] width 796 height 863
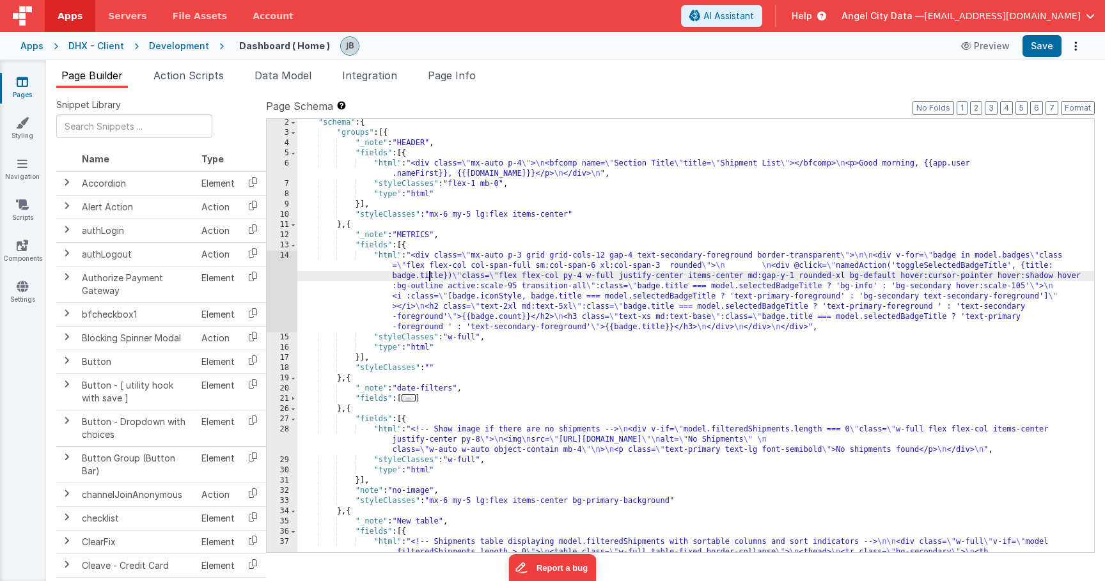
scroll to position [0, 0]
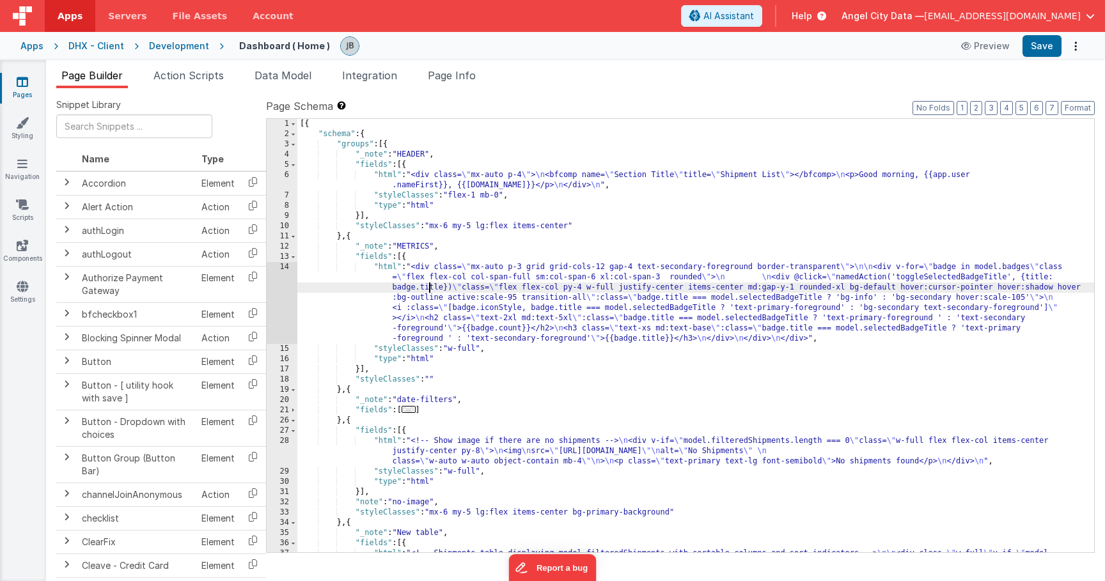
click at [284, 291] on div "14" at bounding box center [282, 303] width 31 height 82
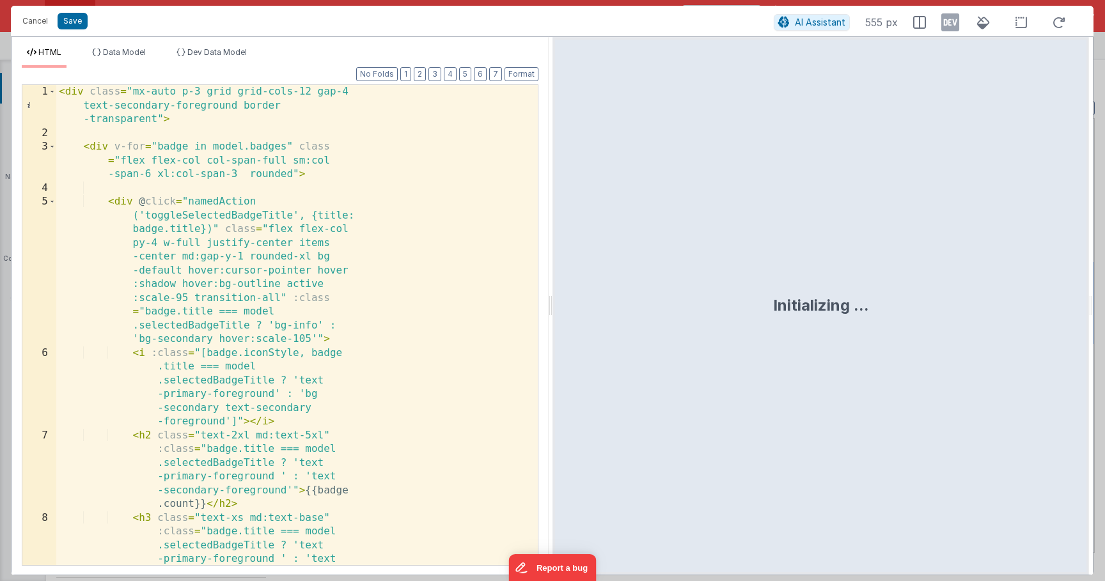
click at [284, 291] on div "< div class = "mx-auto p-3 grid grid-cols-12 gap-4 text-secondary-foreground bo…" at bounding box center [296, 387] width 481 height 604
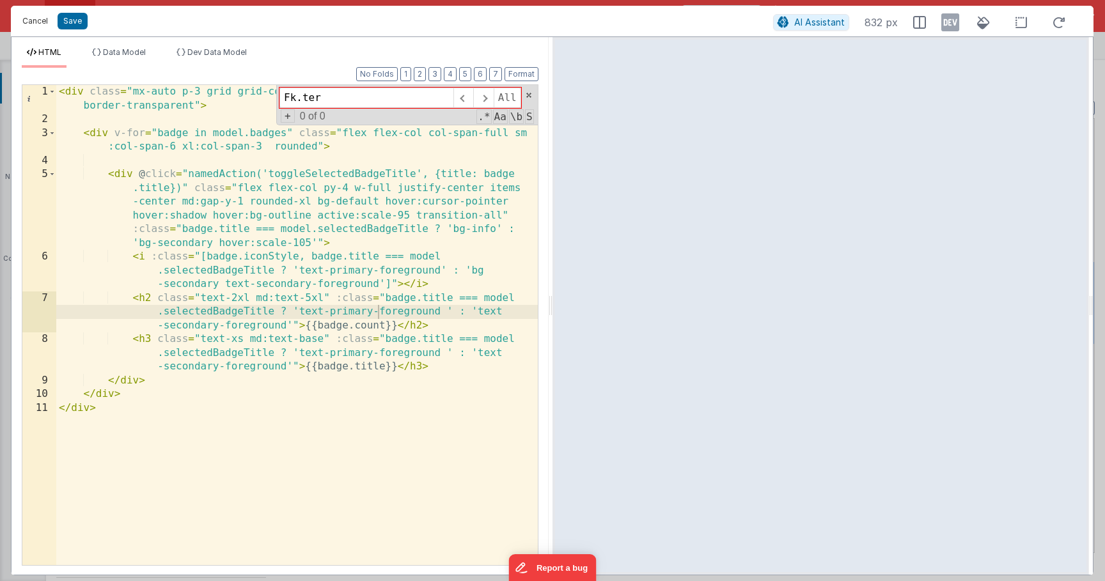
type input "Fk.ter"
click at [36, 23] on button "Cancel" at bounding box center [35, 21] width 38 height 18
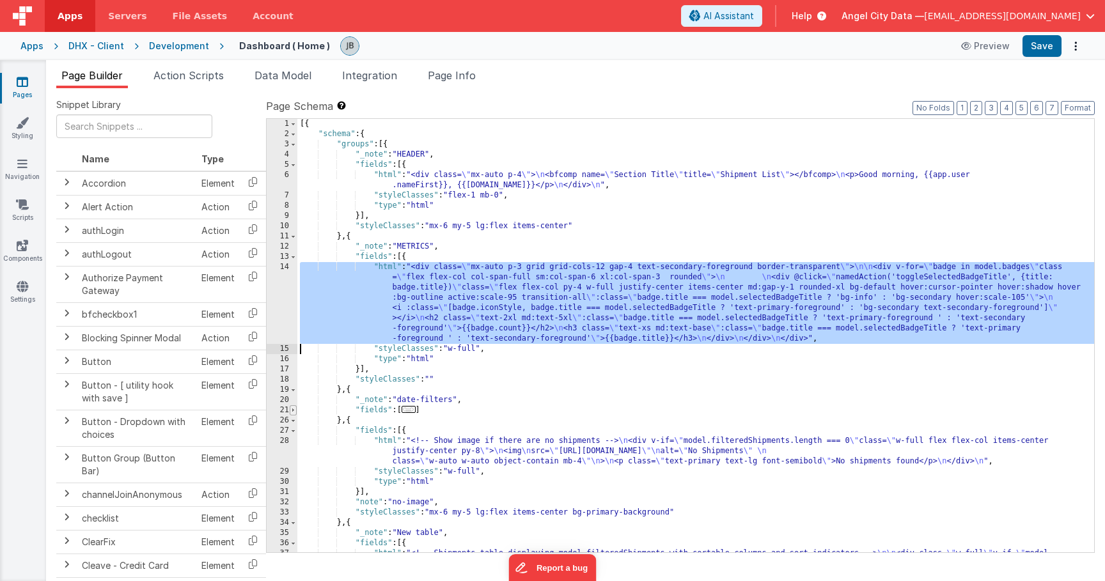
click at [293, 408] on span at bounding box center [293, 410] width 7 height 10
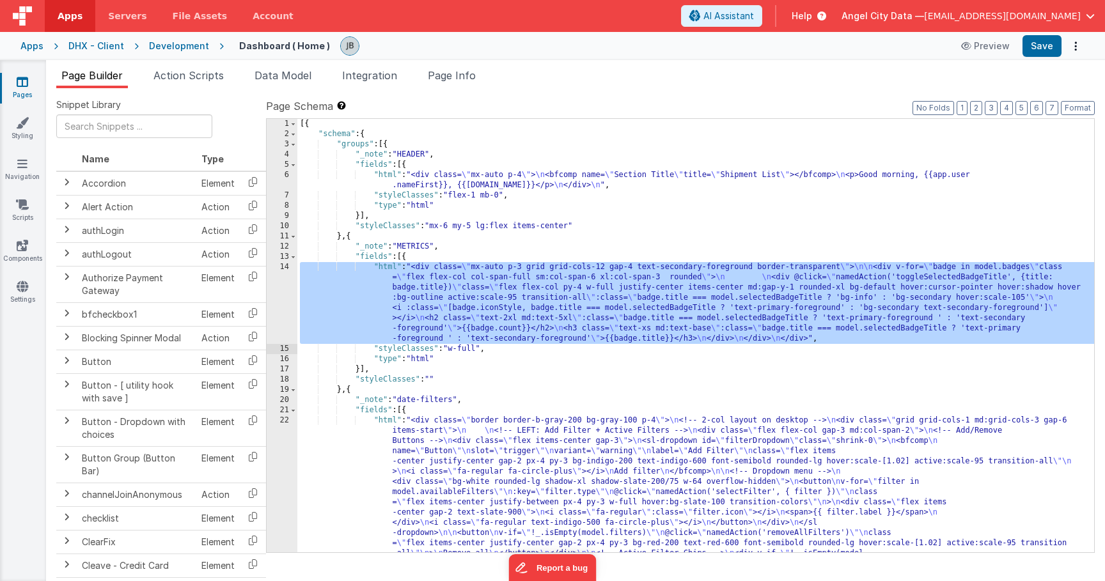
scroll to position [211, 0]
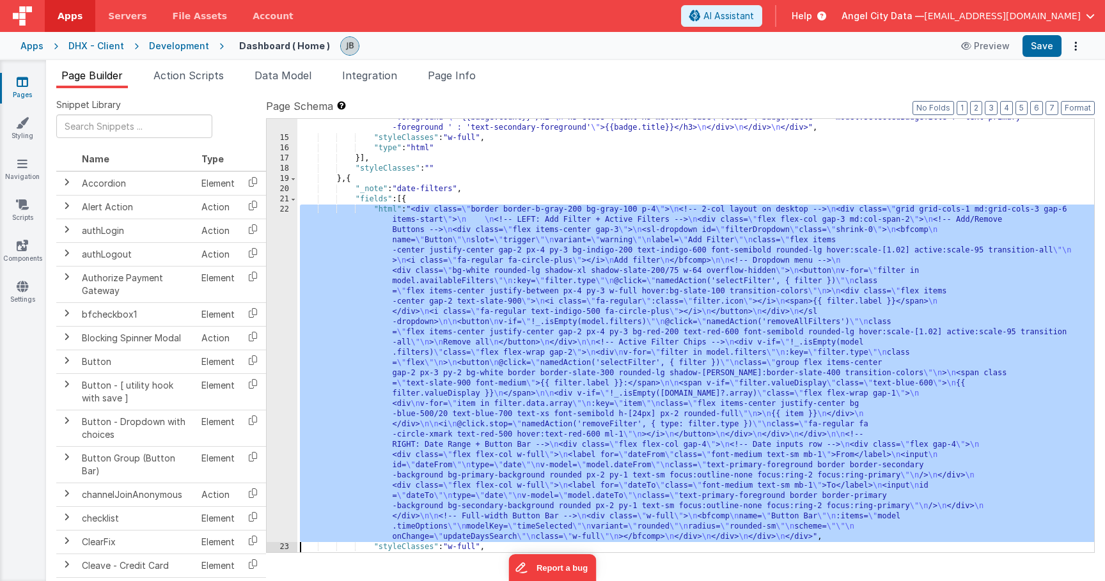
click at [290, 408] on div "22" at bounding box center [282, 373] width 31 height 337
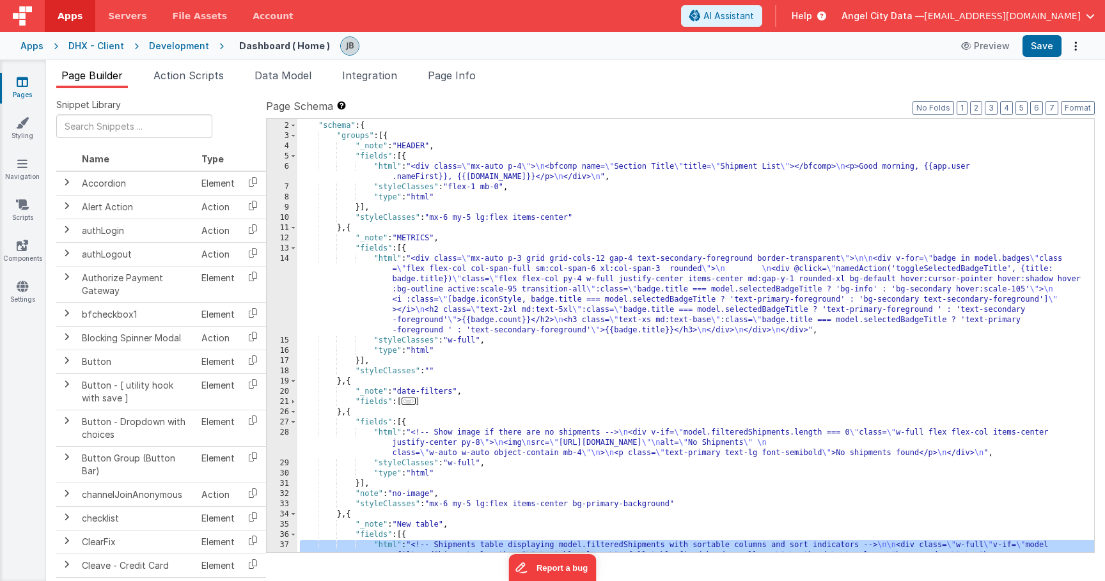
scroll to position [16, 0]
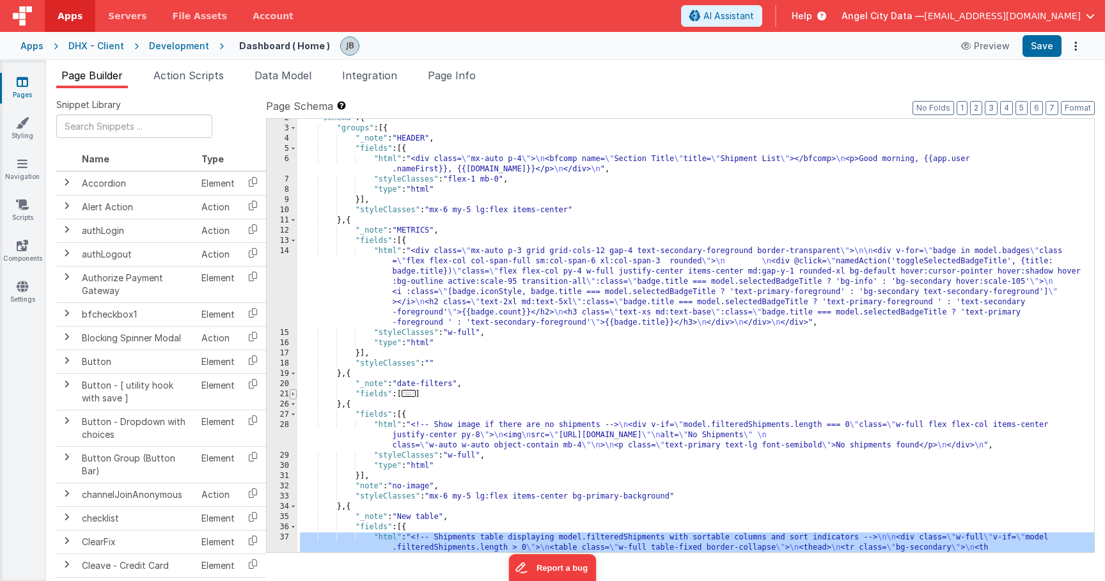
click at [294, 398] on span at bounding box center [293, 394] width 7 height 10
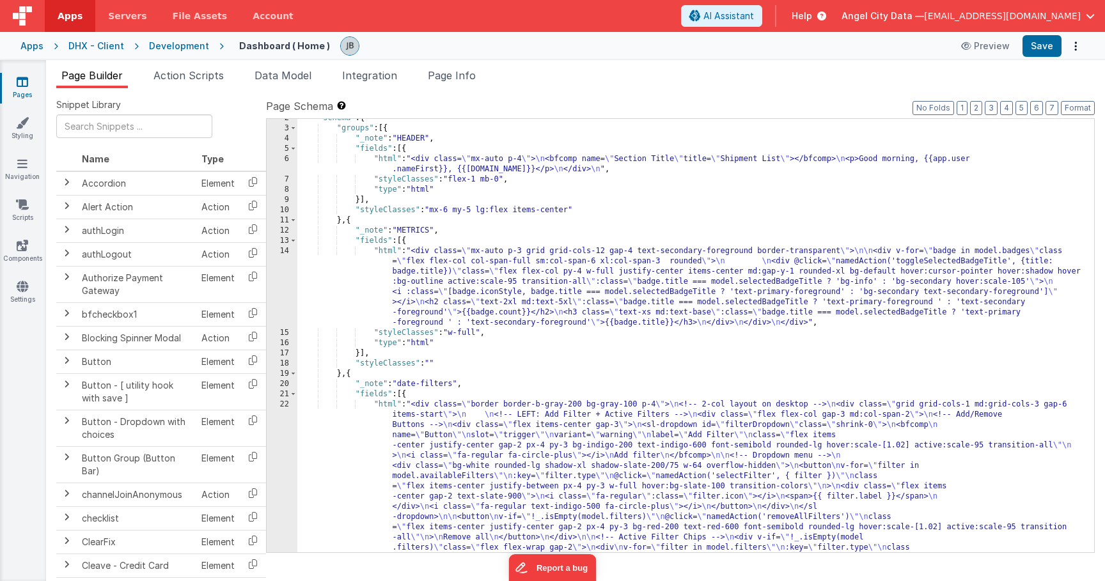
click at [290, 440] on div "22" at bounding box center [282, 567] width 31 height 337
click at [479, 444] on div ""schema" : { "groups" : [{ "_note" : "HEADER" , "fields" : [{ "html" : "<div cl…" at bounding box center [695, 503] width 796 height 781
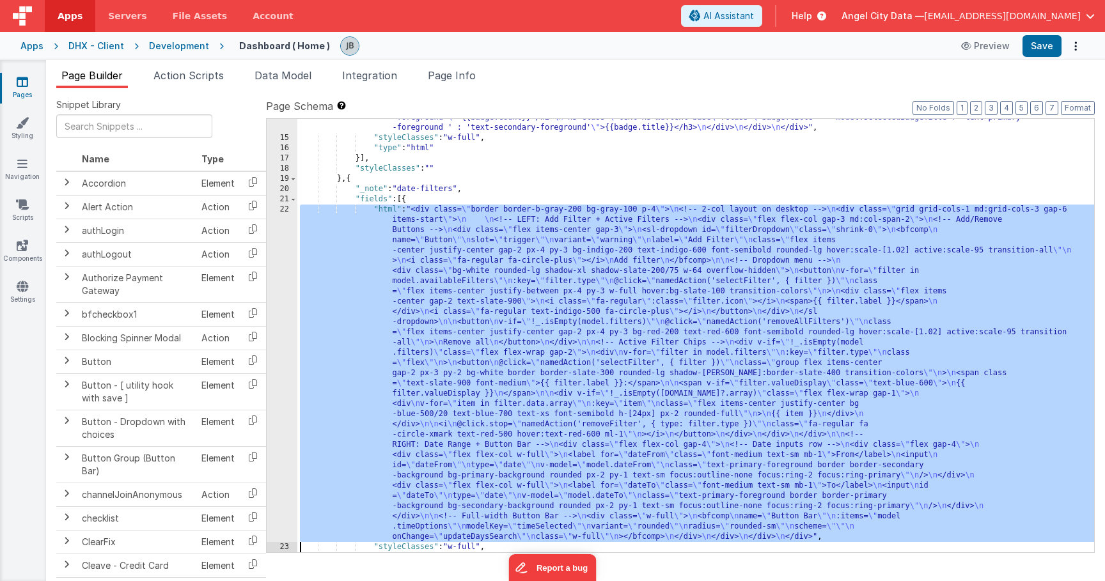
scroll to position [211, 0]
click at [279, 388] on div "22" at bounding box center [282, 373] width 31 height 337
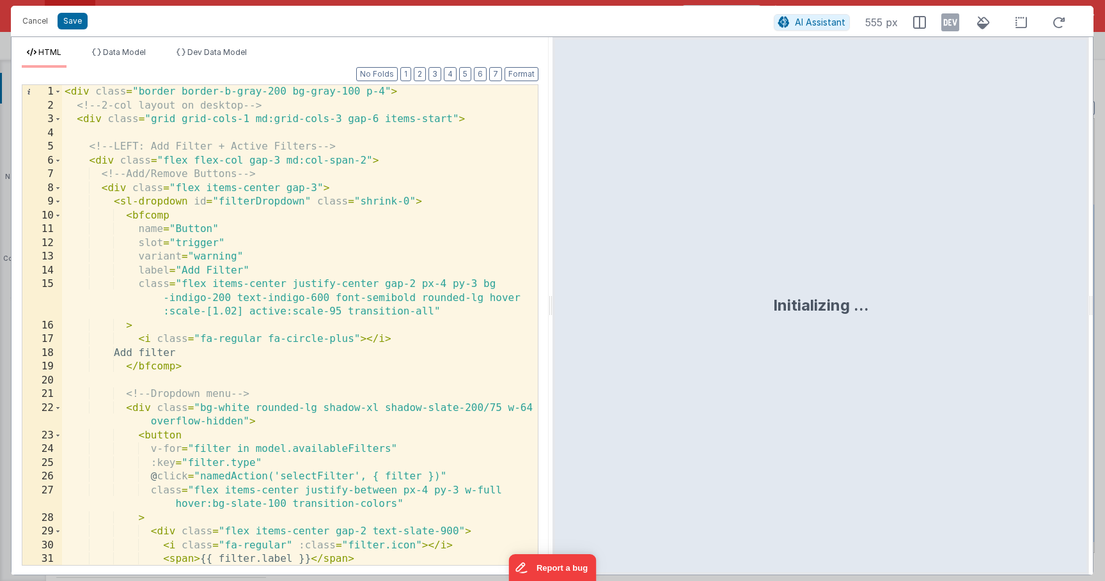
click at [254, 339] on div "< div class = "border border-b-gray-200 bg-gray-100 p-4" > <!-- 2-col layout on…" at bounding box center [300, 339] width 476 height 508
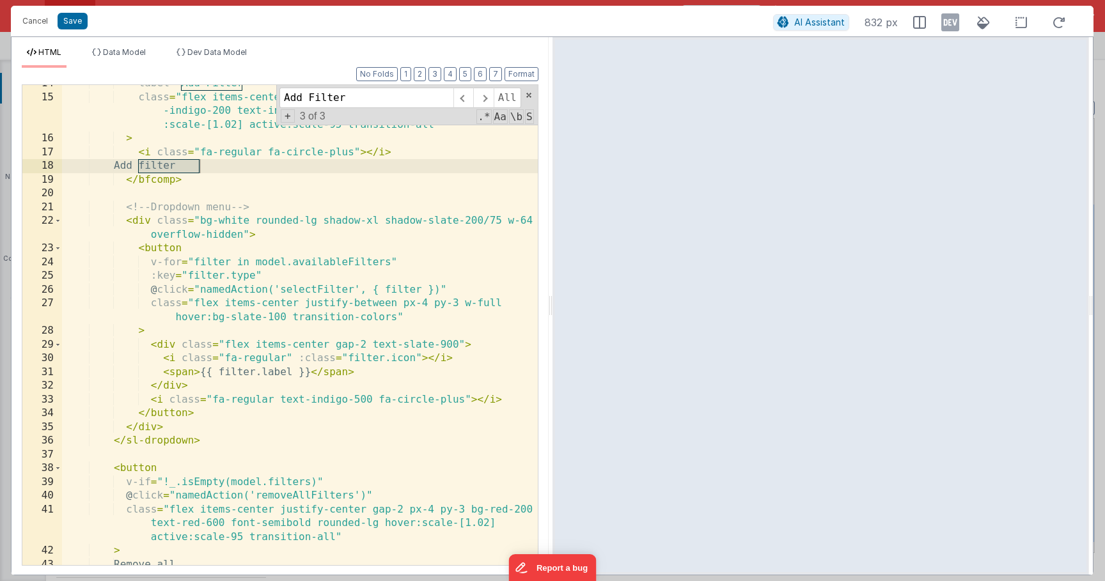
scroll to position [196, 0]
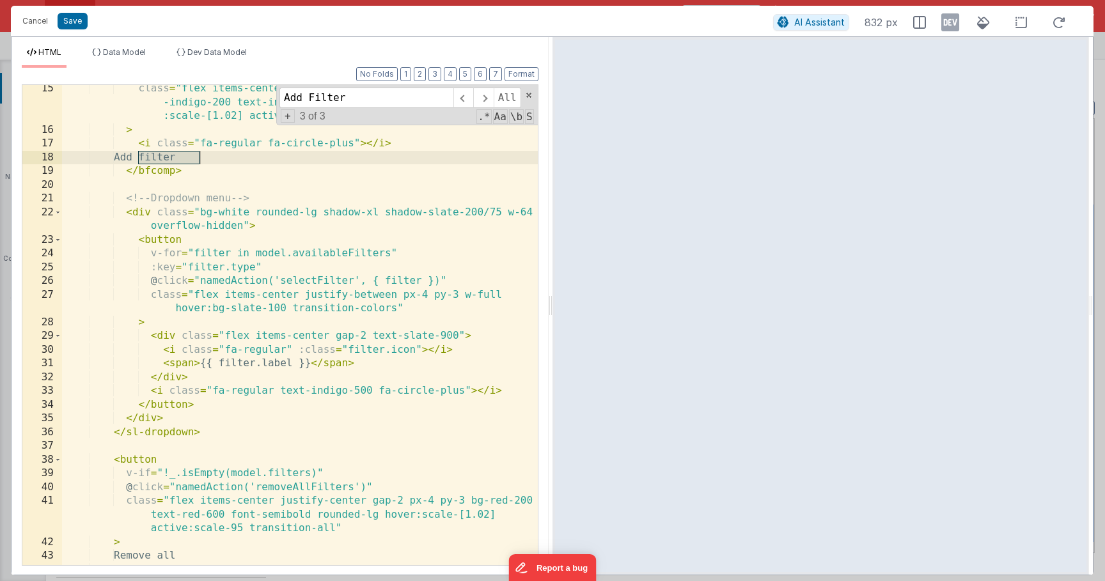
type input "Add Filter"
click at [301, 279] on div "class = "flex items-center justify-center gap-2 px-4 py-3 bg -indigo-200 text-i…" at bounding box center [300, 349] width 476 height 535
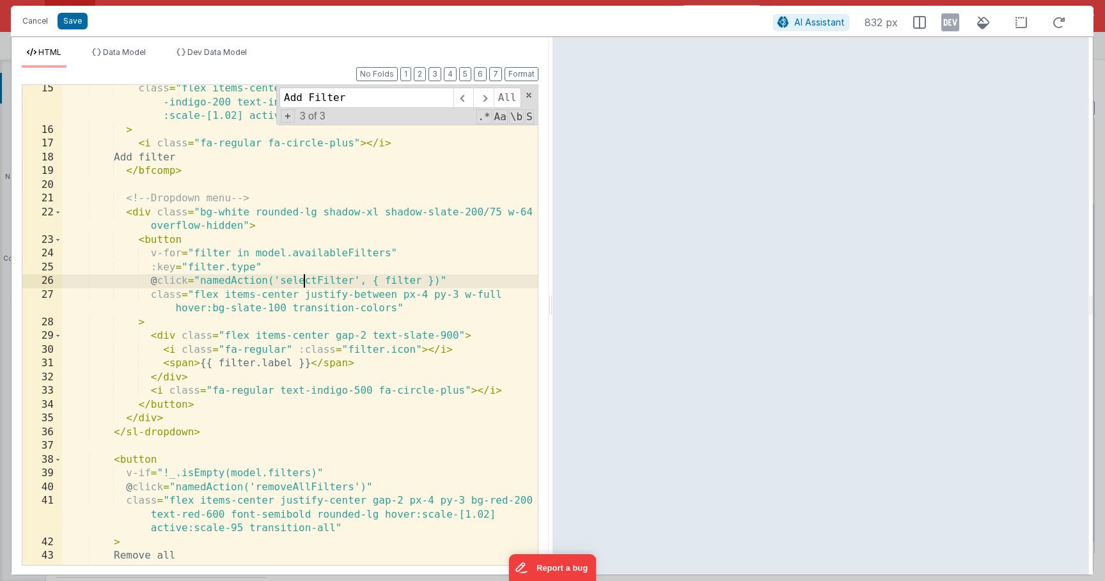
click at [301, 279] on div "class = "flex items-center justify-center gap-2 px-4 py-3 bg -indigo-200 text-i…" at bounding box center [300, 349] width 476 height 535
click at [34, 23] on button "Cancel" at bounding box center [35, 21] width 38 height 18
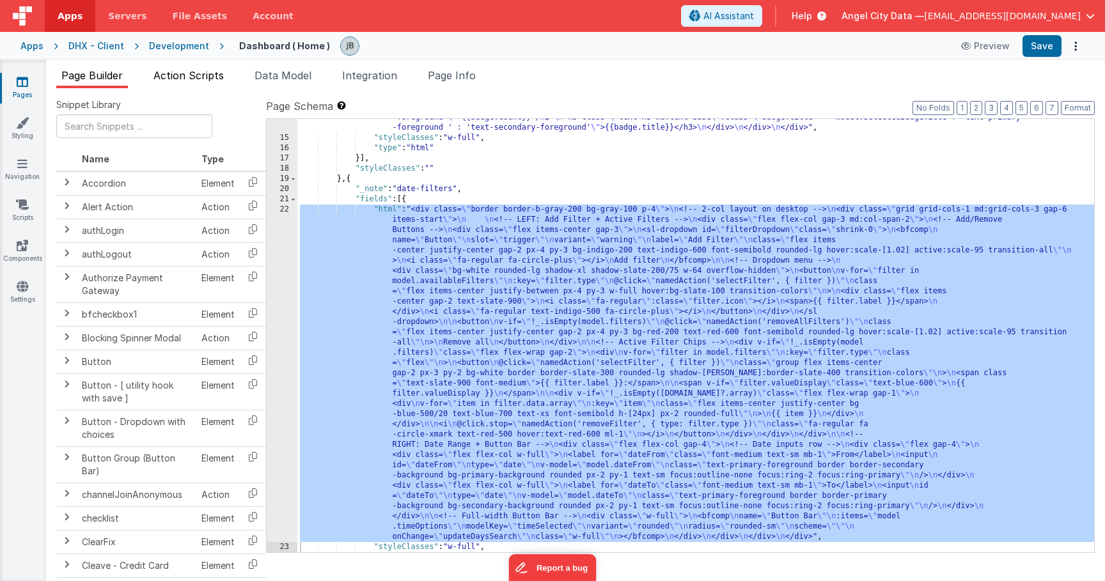
click at [200, 75] on span "Action Scripts" at bounding box center [188, 75] width 70 height 13
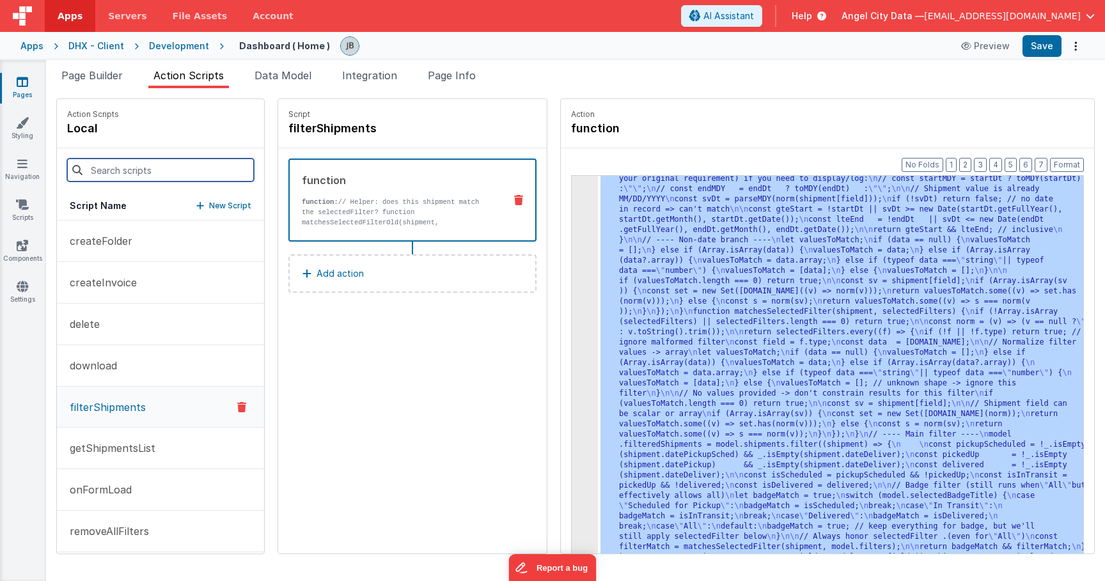
click at [189, 169] on input at bounding box center [160, 170] width 187 height 23
paste input "selectFilter"
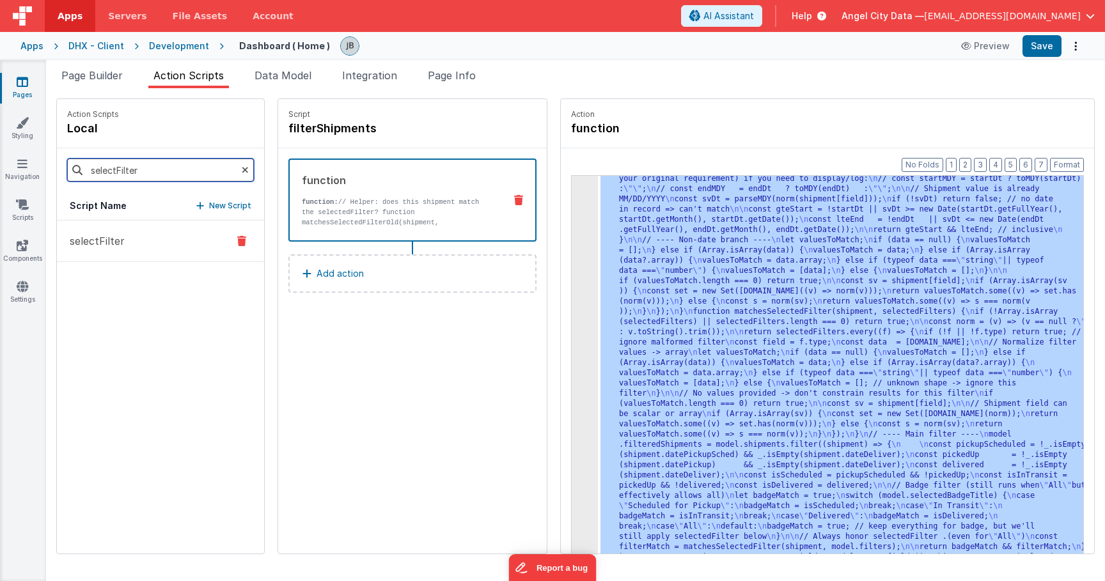
type input "selectFilter"
click at [169, 240] on button "selectFilter" at bounding box center [160, 242] width 207 height 42
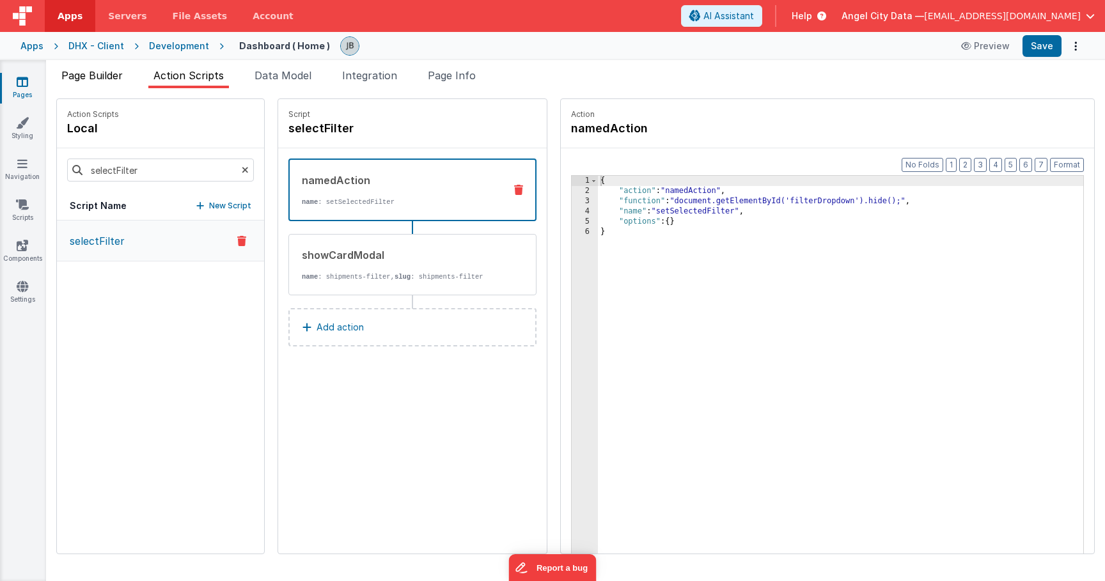
click at [85, 79] on span "Page Builder" at bounding box center [91, 75] width 61 height 13
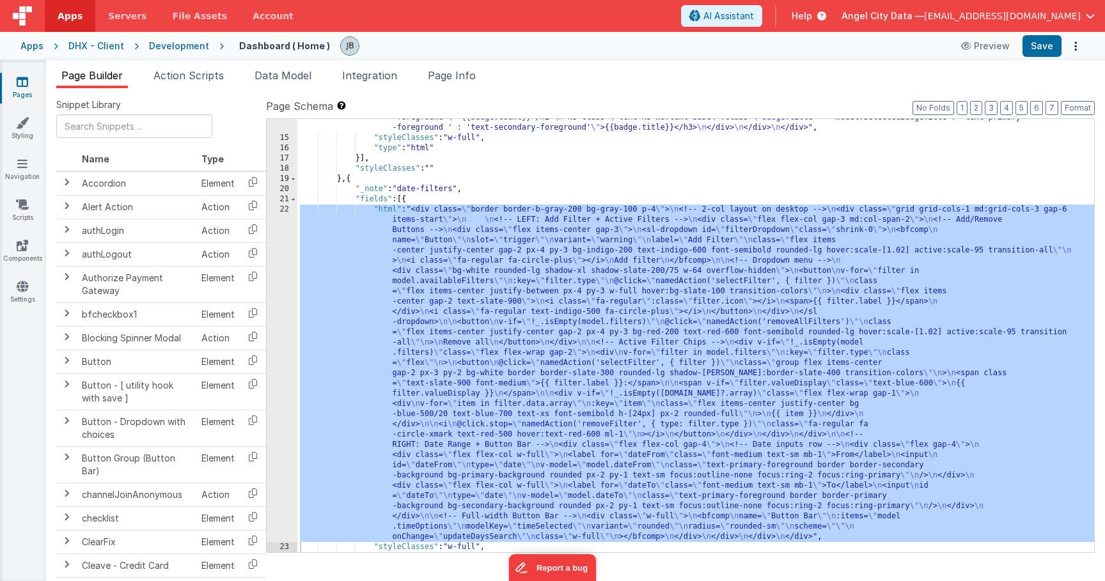
click at [279, 256] on div "22" at bounding box center [282, 373] width 31 height 337
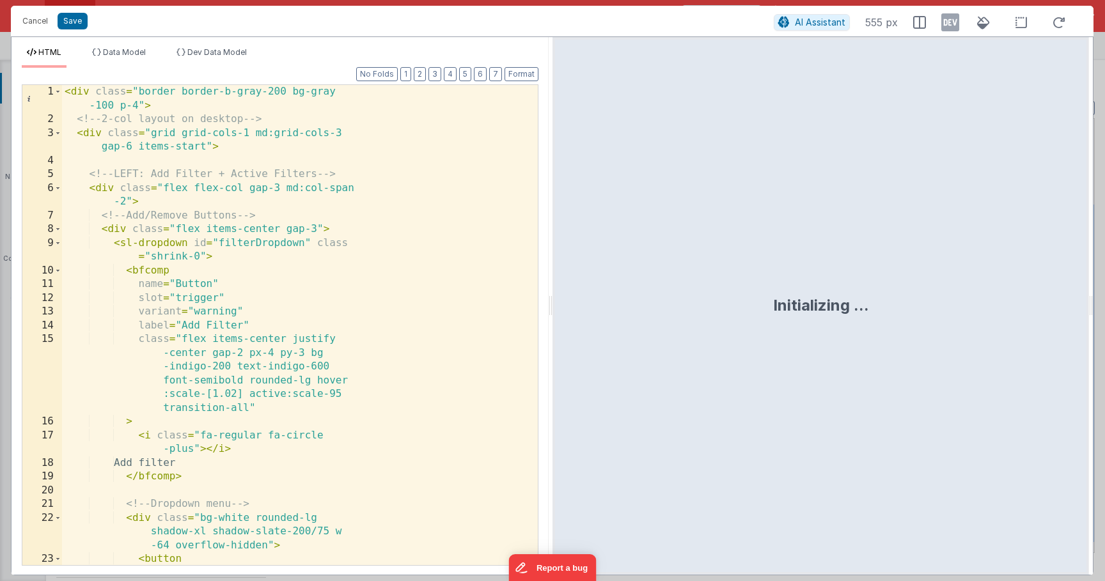
click at [278, 254] on div "< div class = "border border-b-gray-200 bg-gray -100 p-4" > <!-- 2-col layout o…" at bounding box center [300, 352] width 476 height 535
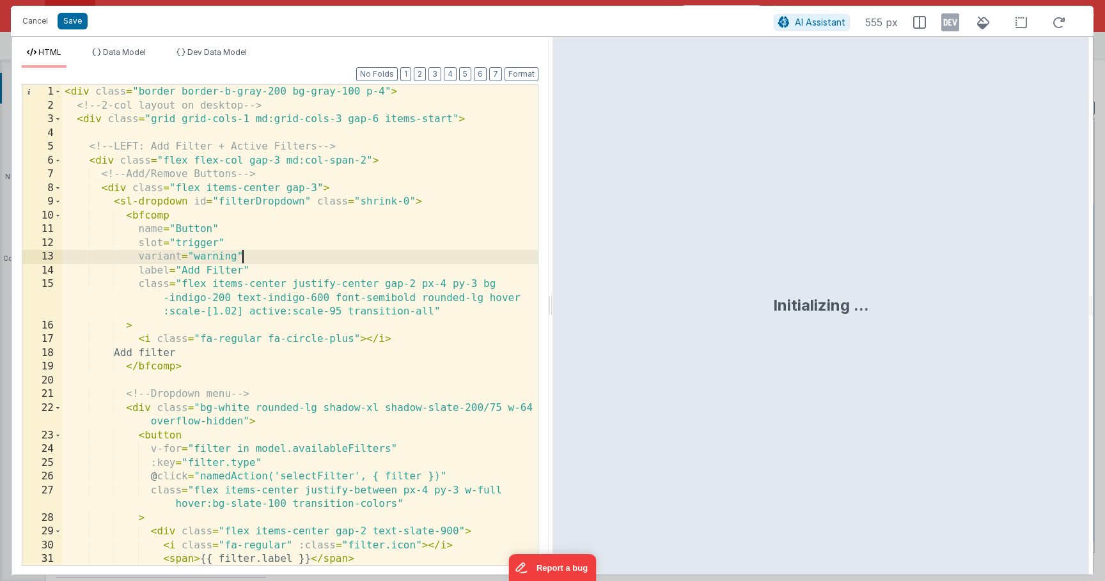
scroll to position [0, 0]
click at [208, 260] on div "< div class = "border border-b-gray-200 bg-gray-100 p-4" > <!-- 2-col layout on…" at bounding box center [300, 339] width 476 height 508
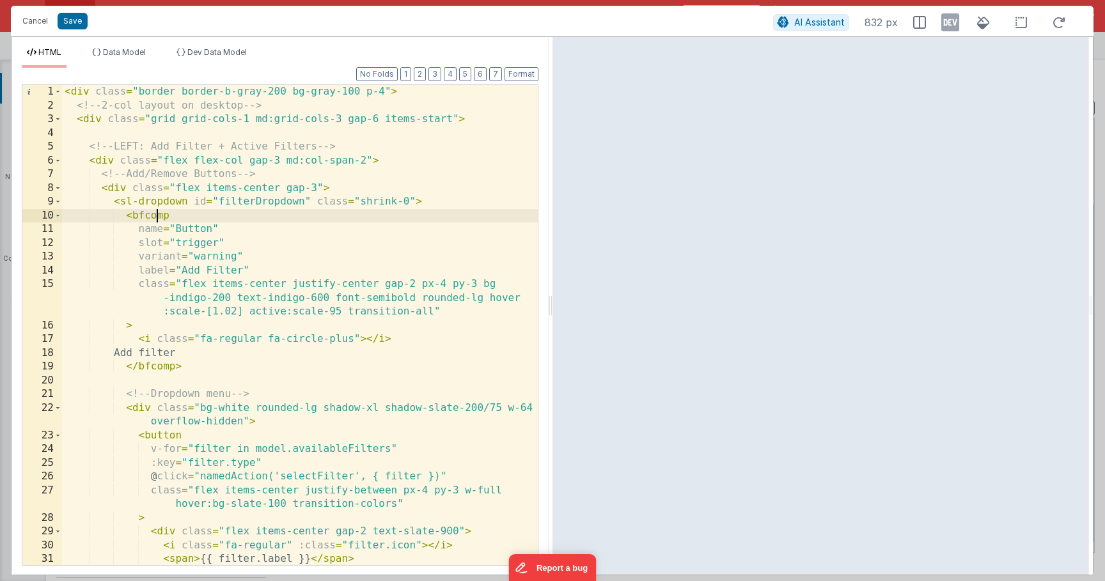
click at [158, 218] on div "< div class = "border border-b-gray-200 bg-gray-100 p-4" > <!-- 2-col layout on…" at bounding box center [300, 339] width 476 height 508
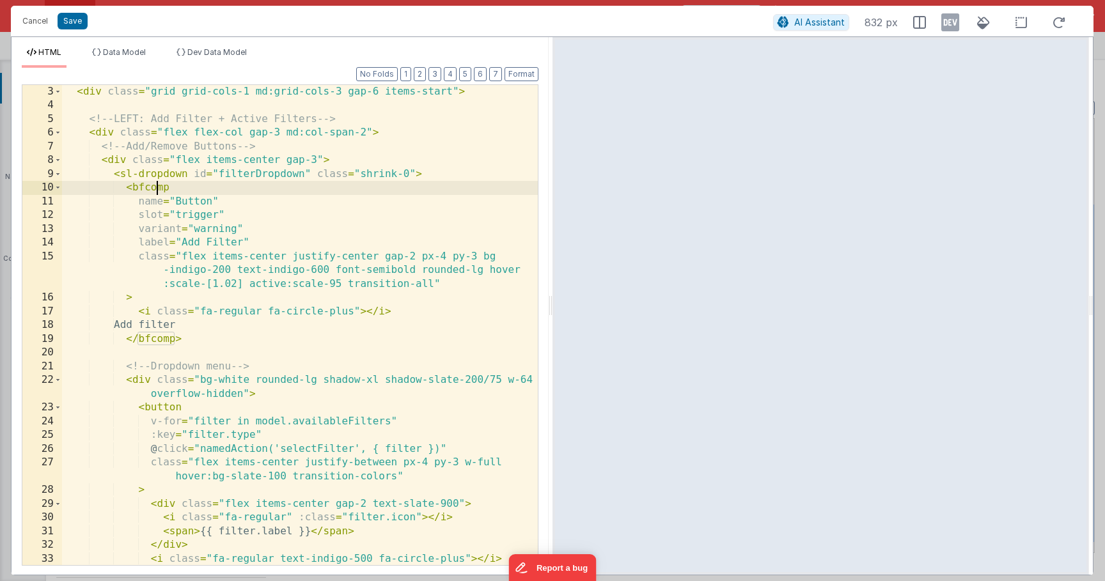
scroll to position [35, 0]
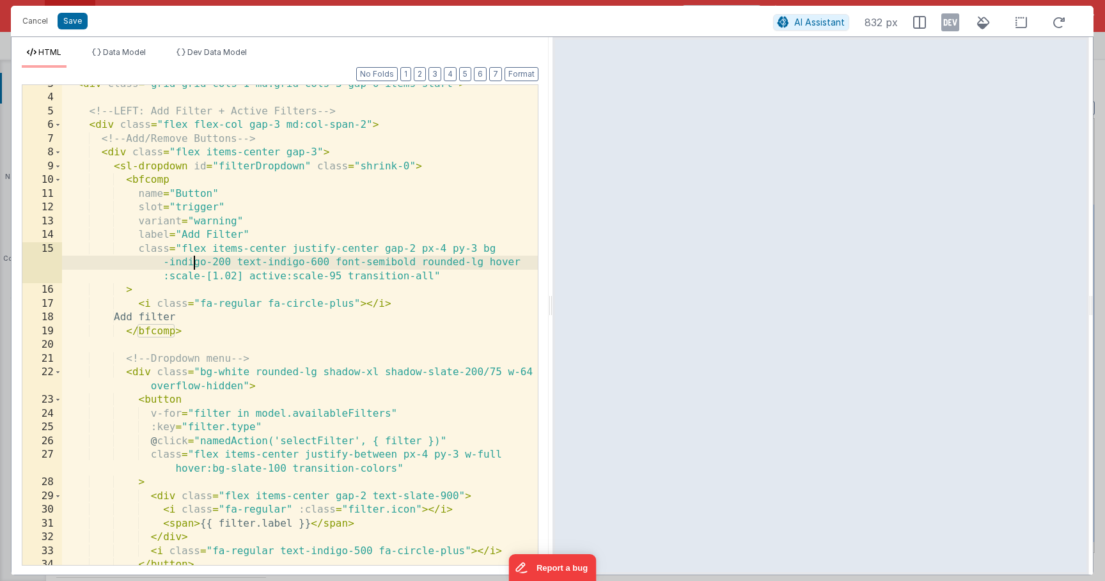
click at [194, 267] on div "< div class = "grid grid-cols-1 md:grid-cols-3 gap-6 items-start" > <!-- LEFT: …" at bounding box center [300, 331] width 476 height 508
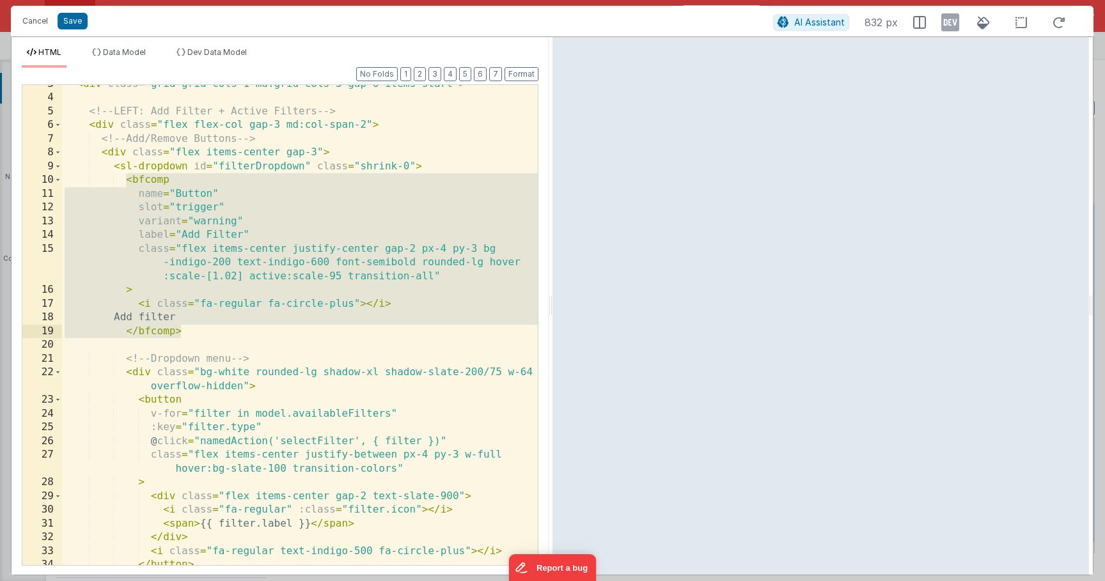
drag, startPoint x: 124, startPoint y: 182, endPoint x: 229, endPoint y: 330, distance: 181.6
click at [229, 330] on div "< div class = "grid grid-cols-1 md:grid-cols-3 gap-6 items-start" > <!-- LEFT: …" at bounding box center [300, 331] width 476 height 508
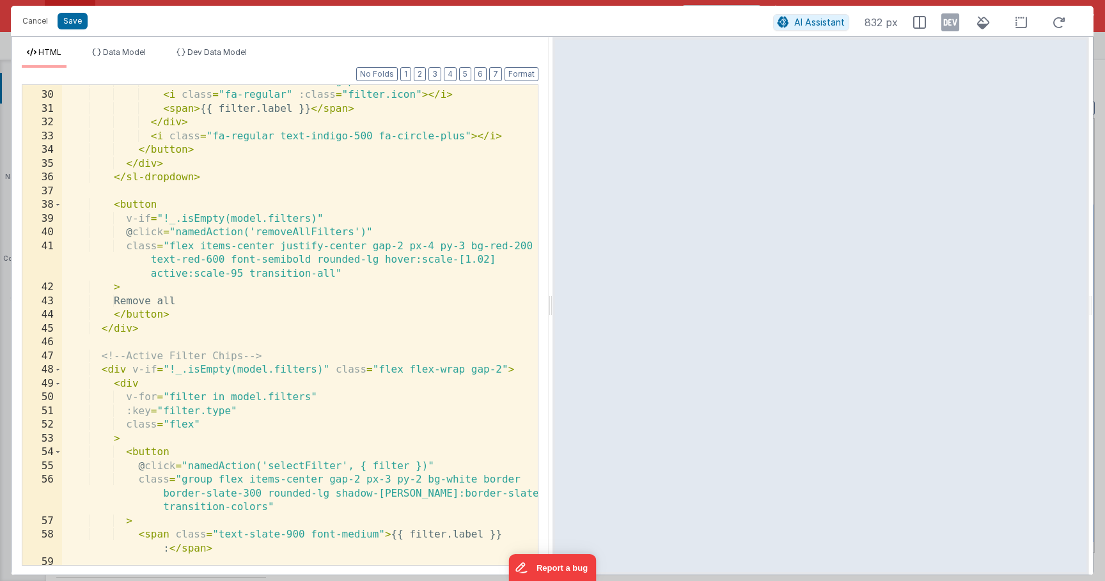
scroll to position [0, 0]
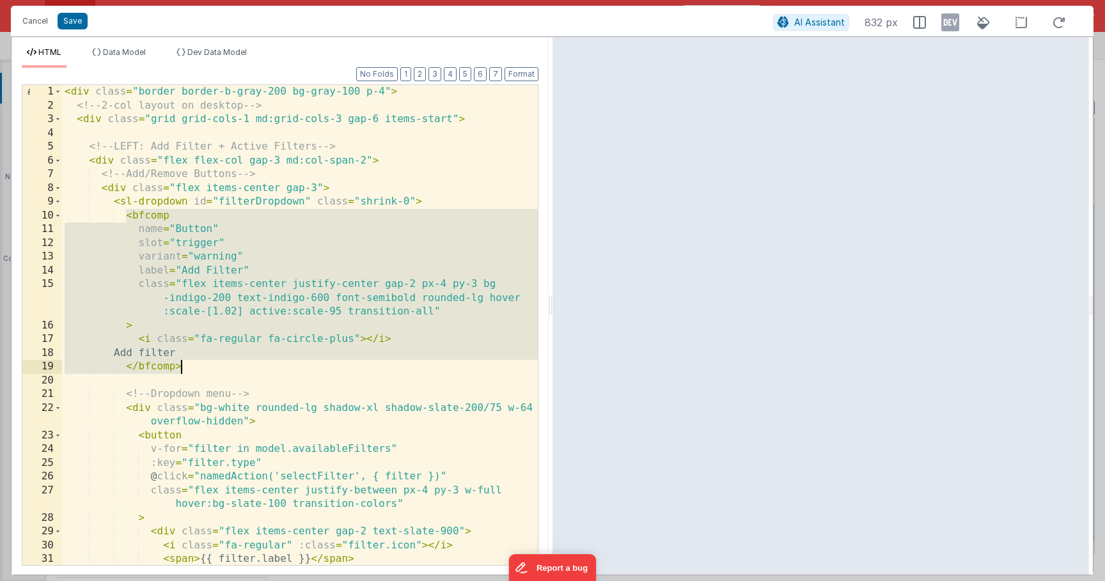
click at [189, 247] on div "< div class = "border border-b-gray-200 bg-gray-100 p-4" > <!-- 2-col layout on…" at bounding box center [300, 339] width 476 height 508
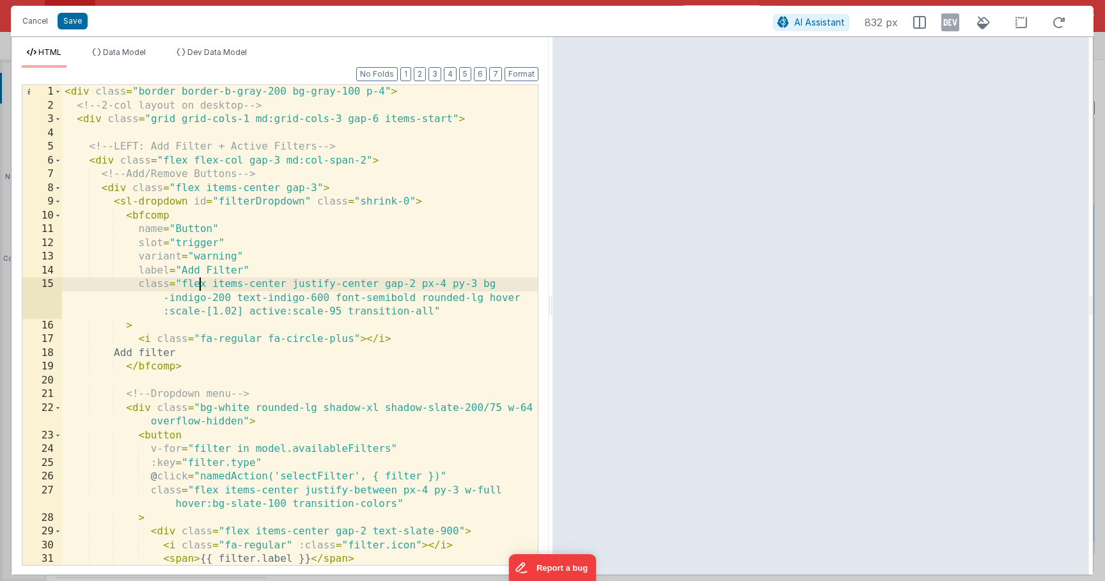
click at [200, 280] on div "< div class = "border border-b-gray-200 bg-gray-100 p-4" > <!-- 2-col layout on…" at bounding box center [300, 339] width 476 height 508
click at [283, 314] on div "< div class = "border border-b-gray-200 bg-gray-100 p-4" > <!-- 2-col layout on…" at bounding box center [300, 339] width 476 height 508
click at [26, 20] on button "Cancel" at bounding box center [35, 21] width 38 height 18
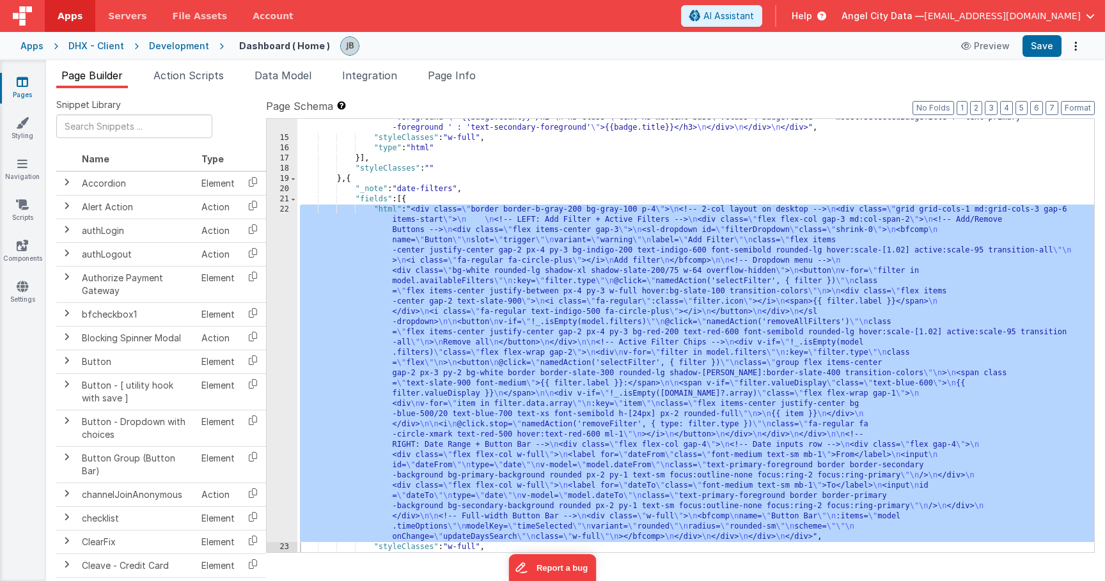
click at [35, 47] on div "Apps" at bounding box center [31, 46] width 23 height 13
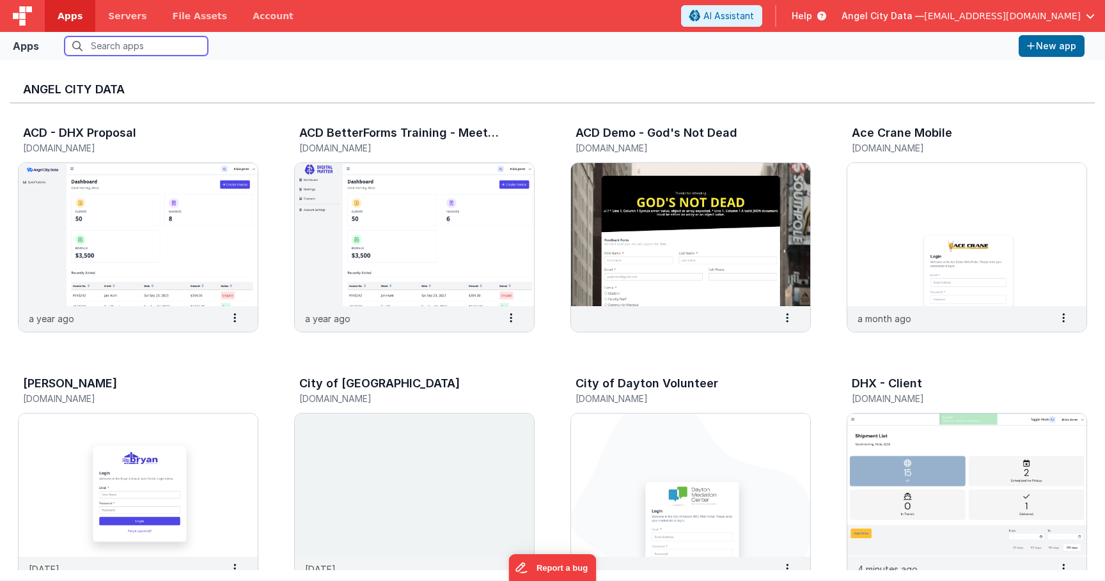
click at [132, 40] on input "text" at bounding box center [136, 45] width 143 height 19
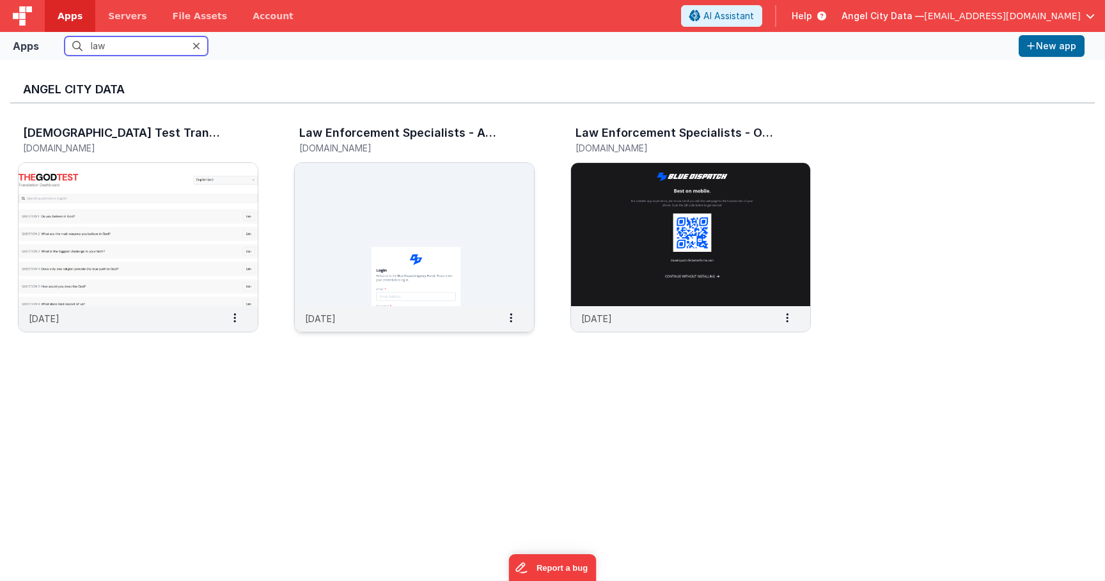
type input "law"
click at [352, 182] on img at bounding box center [414, 234] width 239 height 143
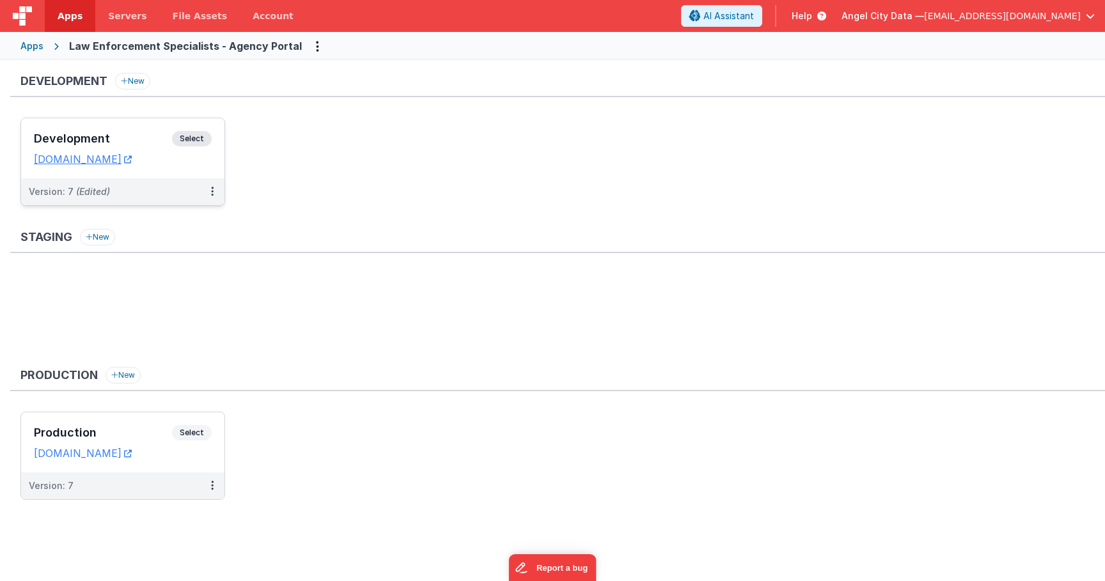
click at [128, 133] on h3 "Development" at bounding box center [103, 138] width 138 height 13
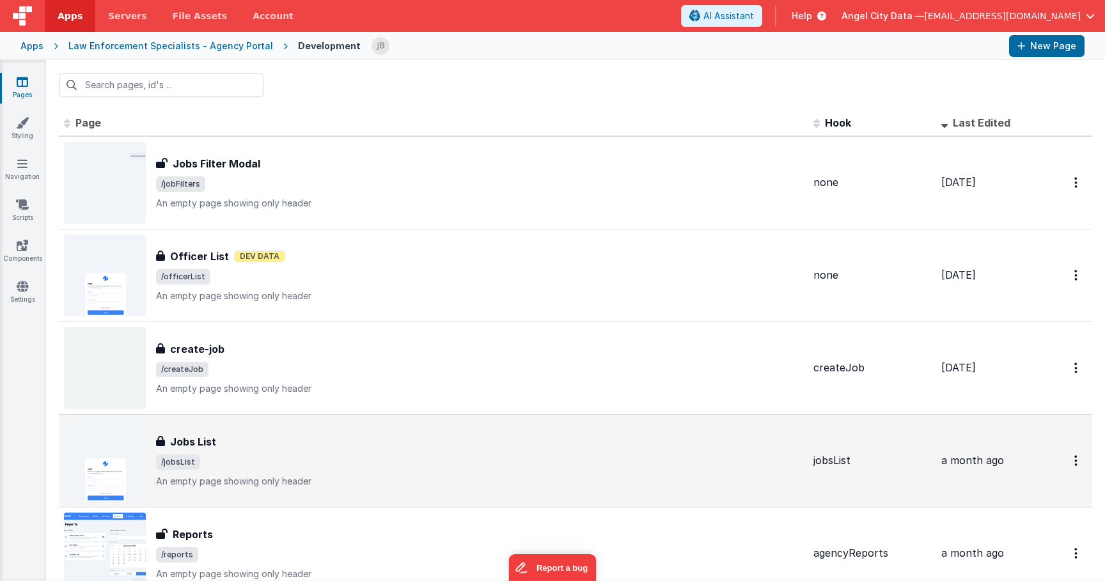
click at [212, 447] on h3 "Jobs List" at bounding box center [193, 441] width 46 height 15
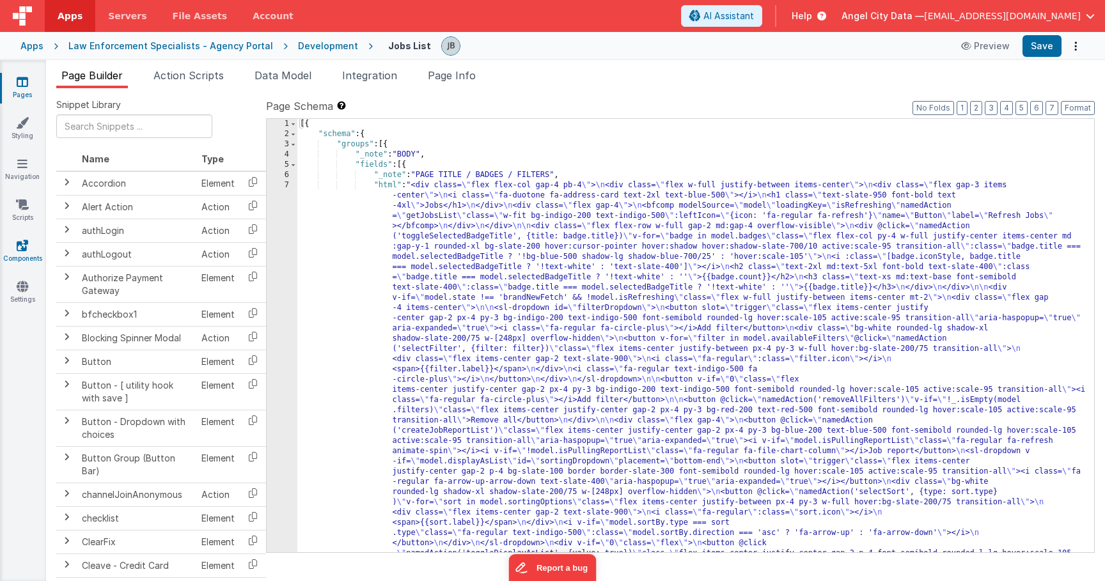
click at [29, 245] on link "Components" at bounding box center [22, 252] width 46 height 26
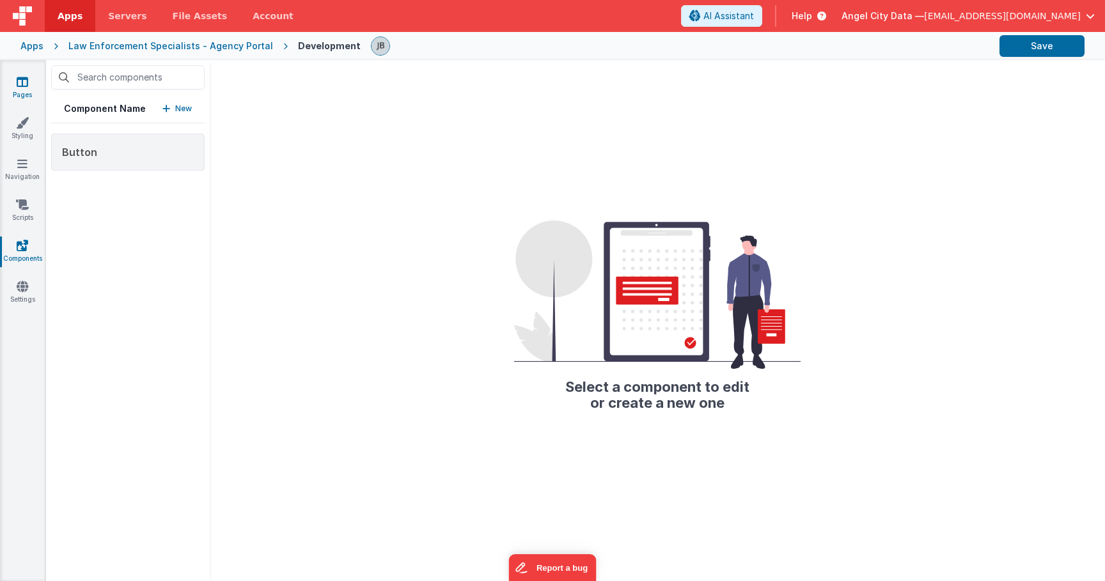
click at [20, 91] on link "Pages" at bounding box center [22, 88] width 46 height 26
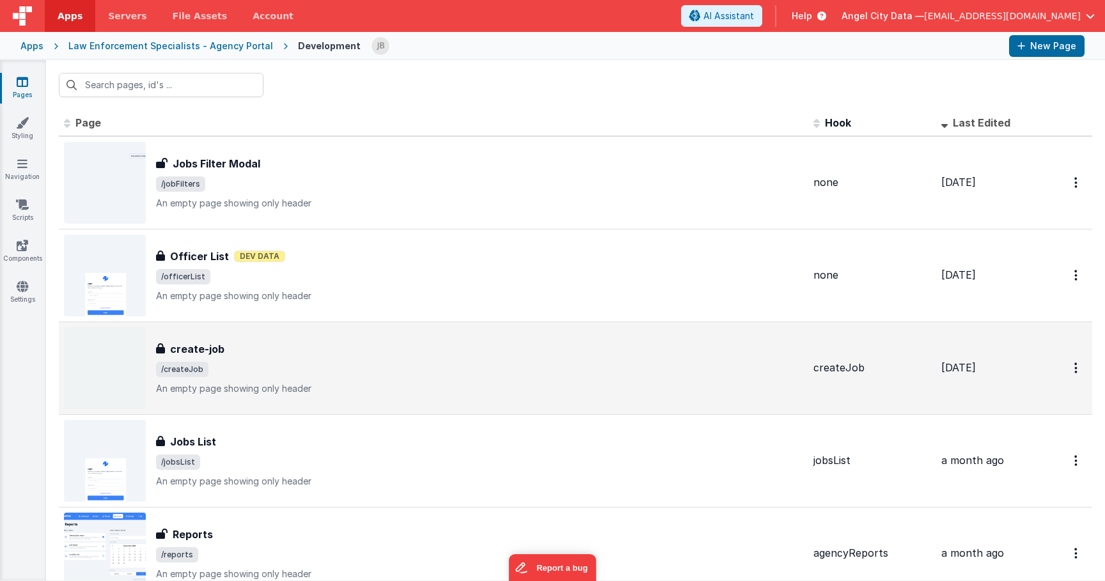
click at [214, 345] on h3 "create-job" at bounding box center [197, 348] width 54 height 15
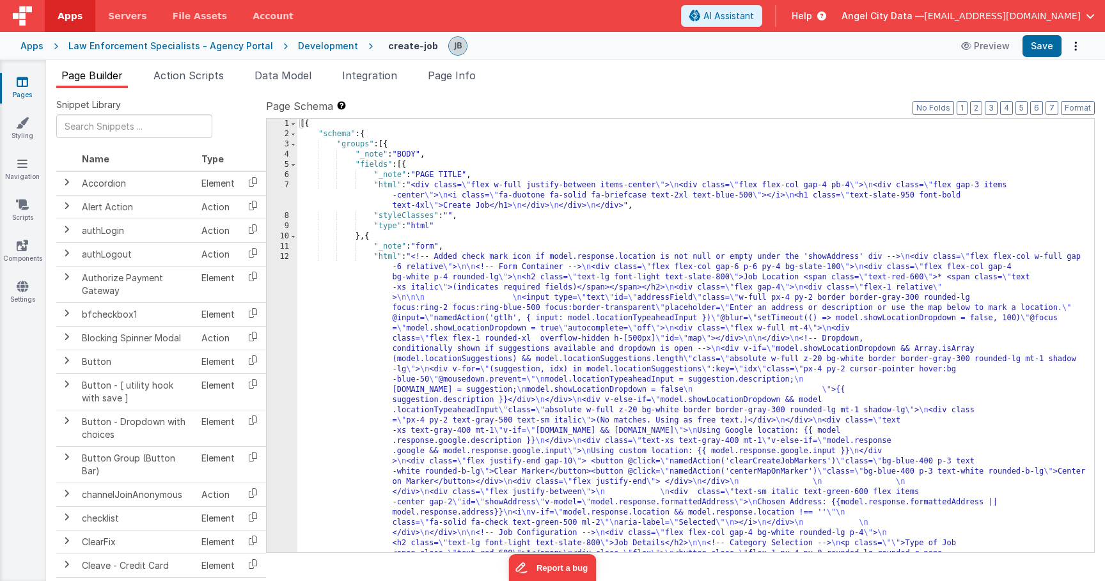
click at [298, 43] on div "Development" at bounding box center [328, 46] width 60 height 13
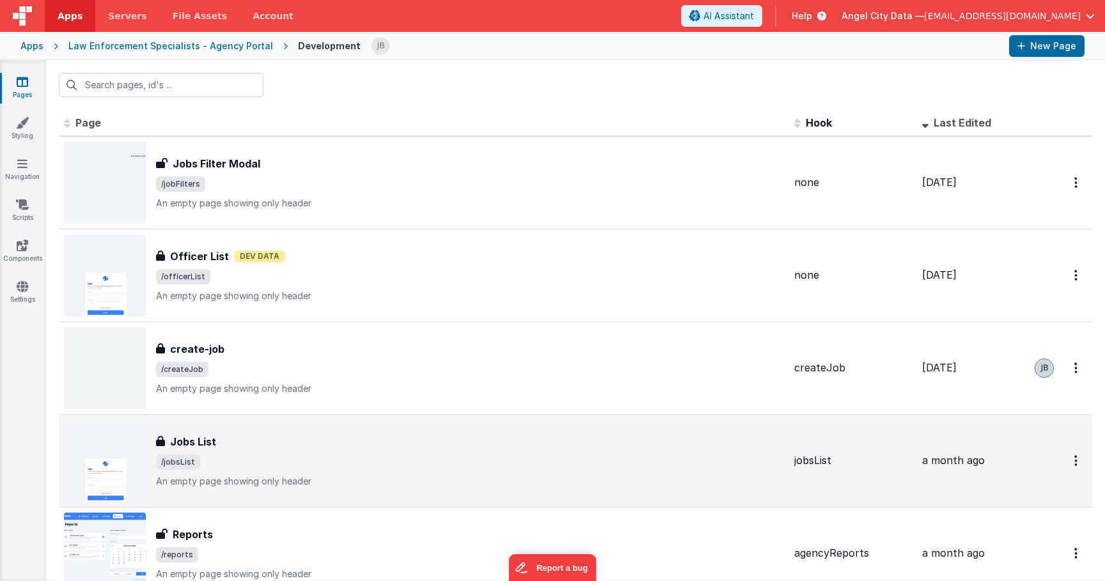
click at [228, 437] on div "Jobs List" at bounding box center [470, 441] width 628 height 15
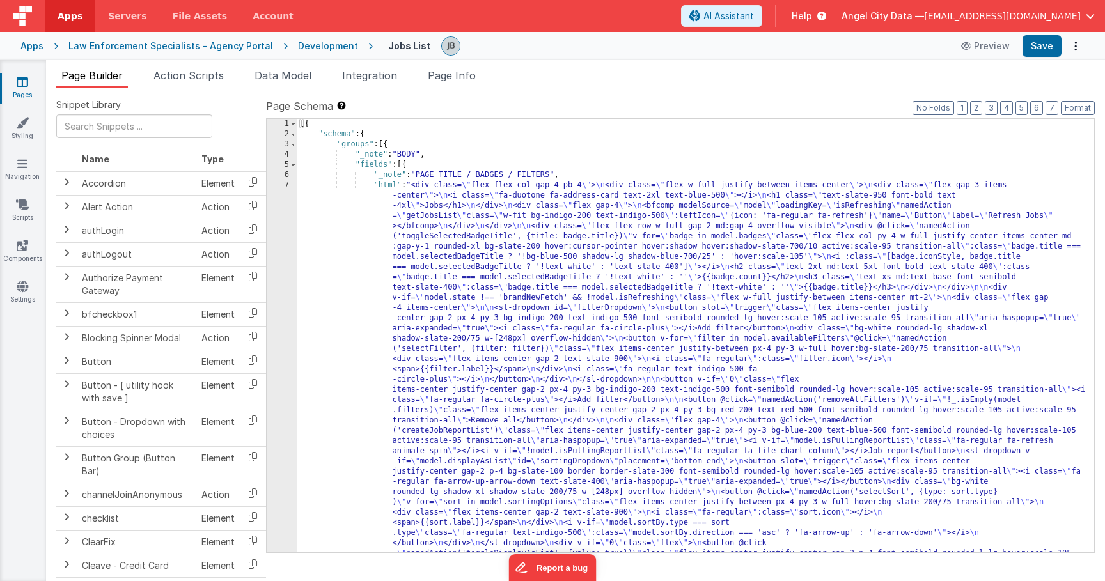
click at [276, 265] on div "7" at bounding box center [282, 471] width 31 height 583
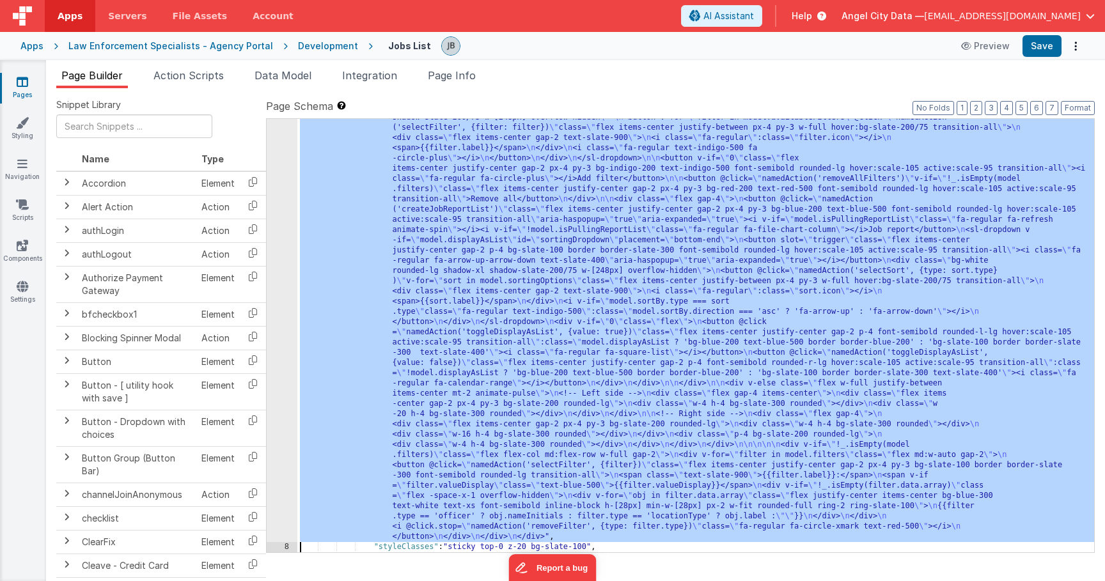
click at [281, 260] on div "7 8 9 10 11 12 13 14 15 16 17 18 19 20 21 22 23 24 25" at bounding box center [282, 472] width 31 height 1027
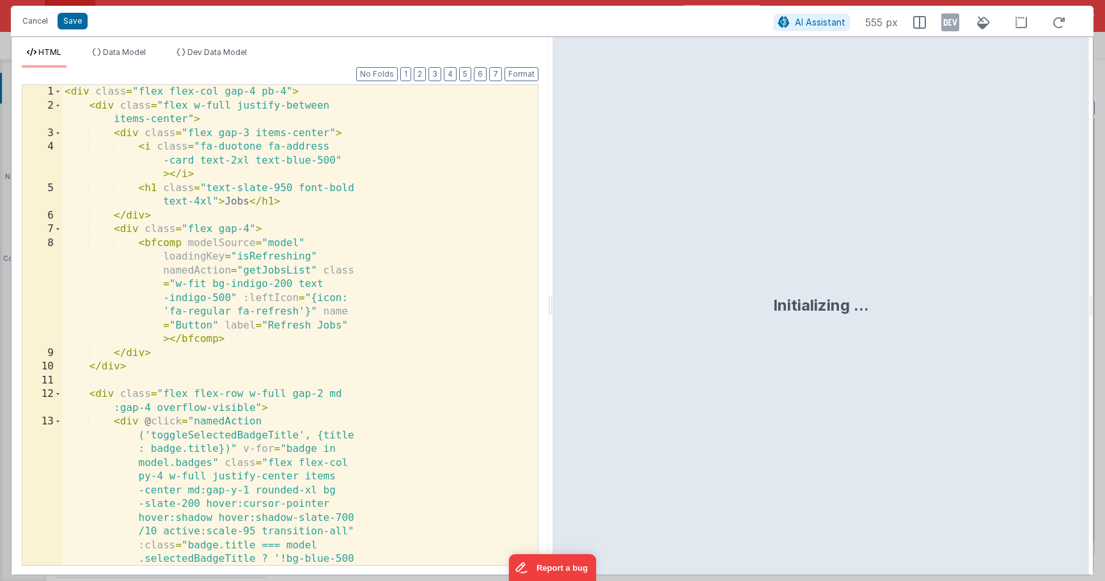
click at [280, 242] on div "< div class = "flex flex-col gap-4 pb-4" > < div class = "flex w-full justify-b…" at bounding box center [300, 421] width 476 height 672
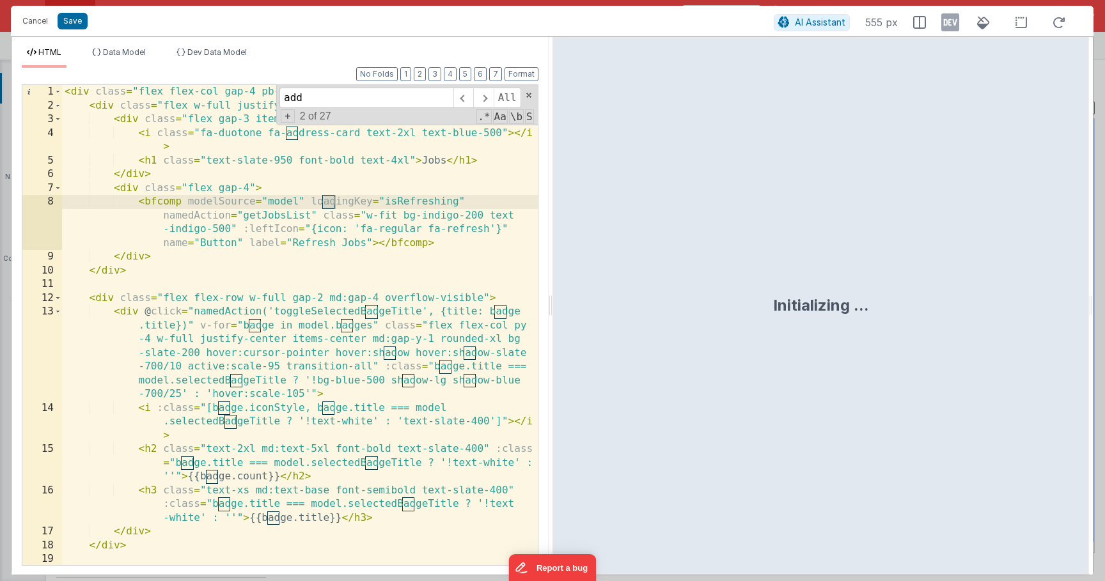
scroll to position [378, 0]
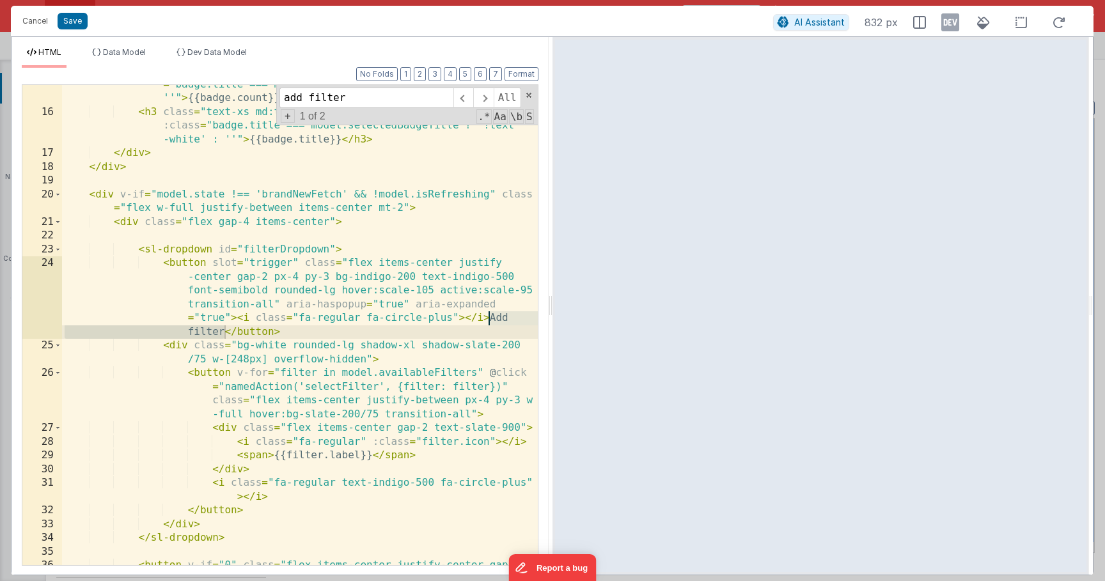
type input "add filter"
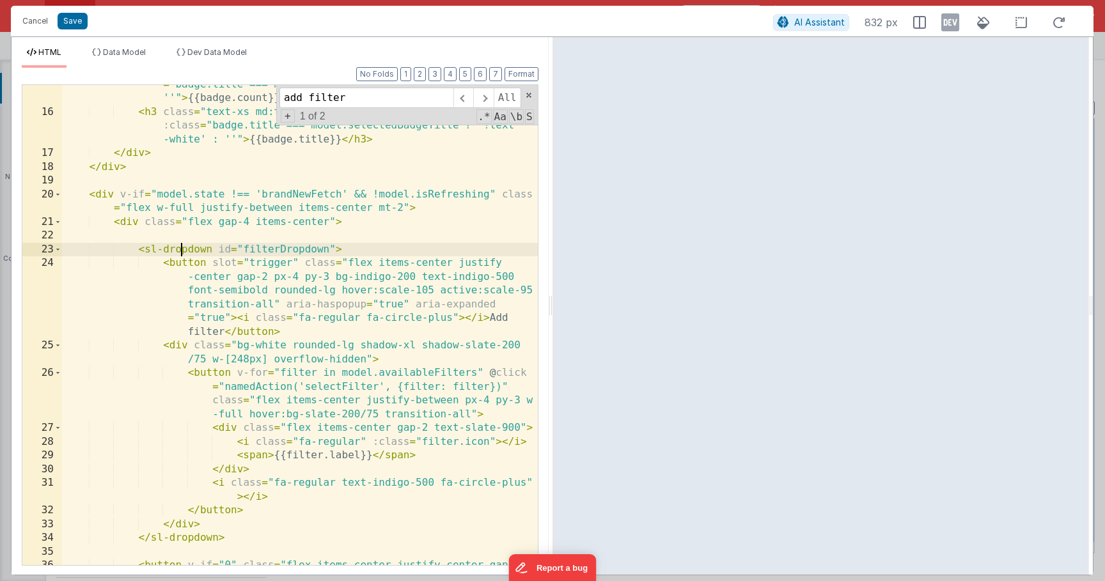
click at [184, 254] on div "< h2 class = "text-2xl md:text-5xl font-bold text-slate-400" :class = "badge.ti…" at bounding box center [300, 359] width 476 height 590
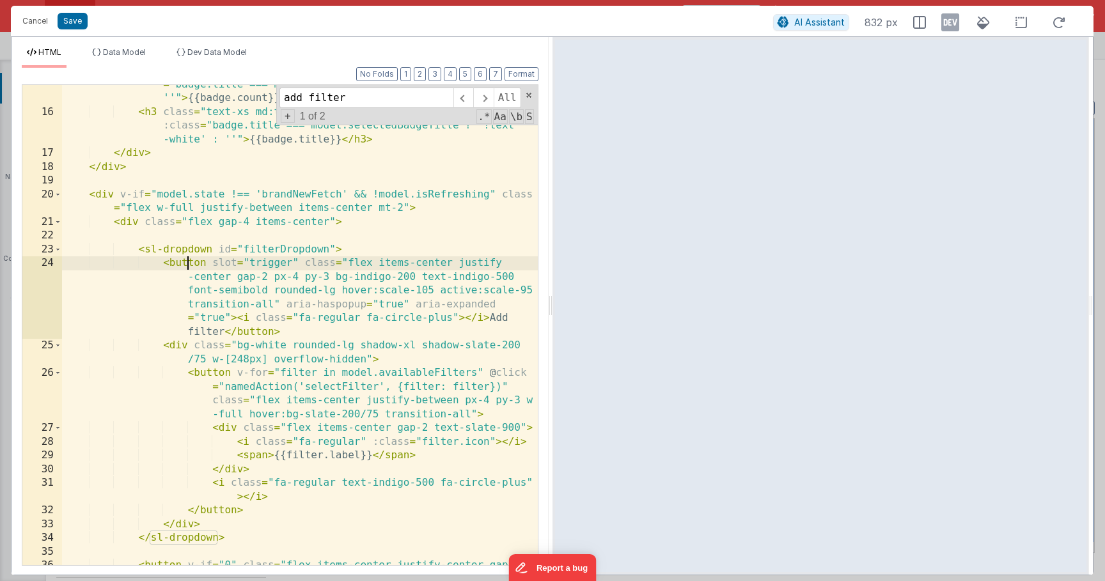
click at [187, 263] on div "< h2 class = "text-2xl md:text-5xl font-bold text-slate-400" :class = "badge.ti…" at bounding box center [300, 359] width 476 height 590
click at [254, 395] on div "< h2 class = "text-2xl md:text-5xl font-bold text-slate-400" :class = "badge.ti…" at bounding box center [300, 359] width 476 height 590
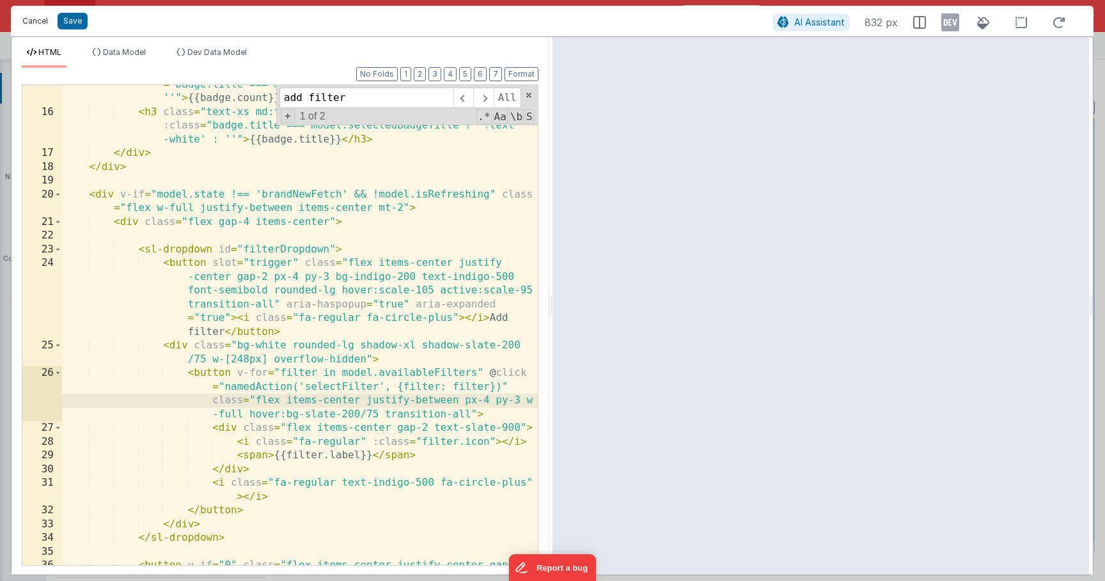
click at [36, 20] on button "Cancel" at bounding box center [35, 21] width 38 height 18
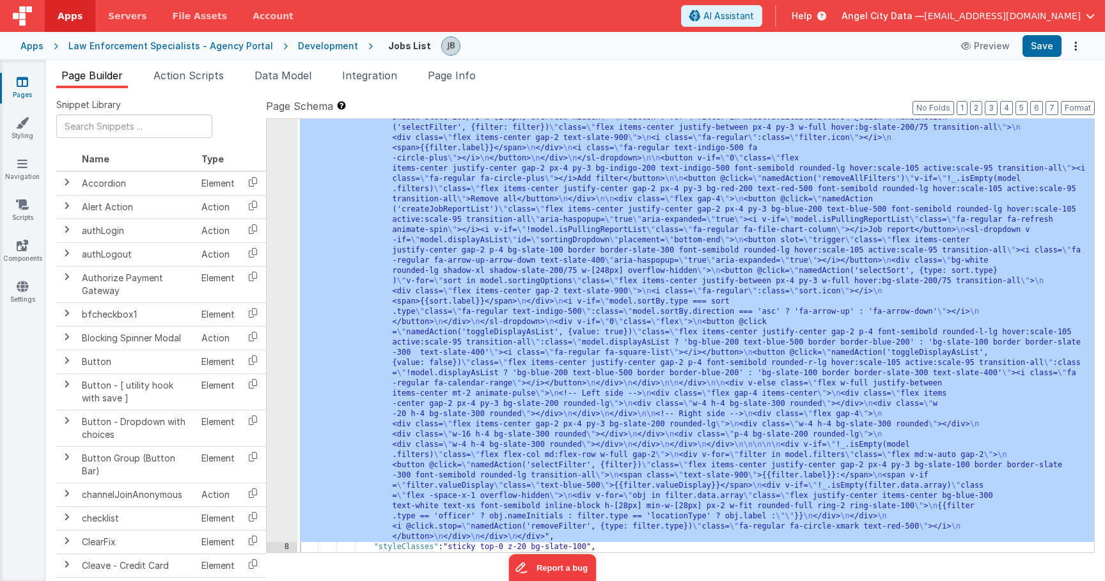
click at [34, 48] on div "Apps" at bounding box center [31, 46] width 23 height 13
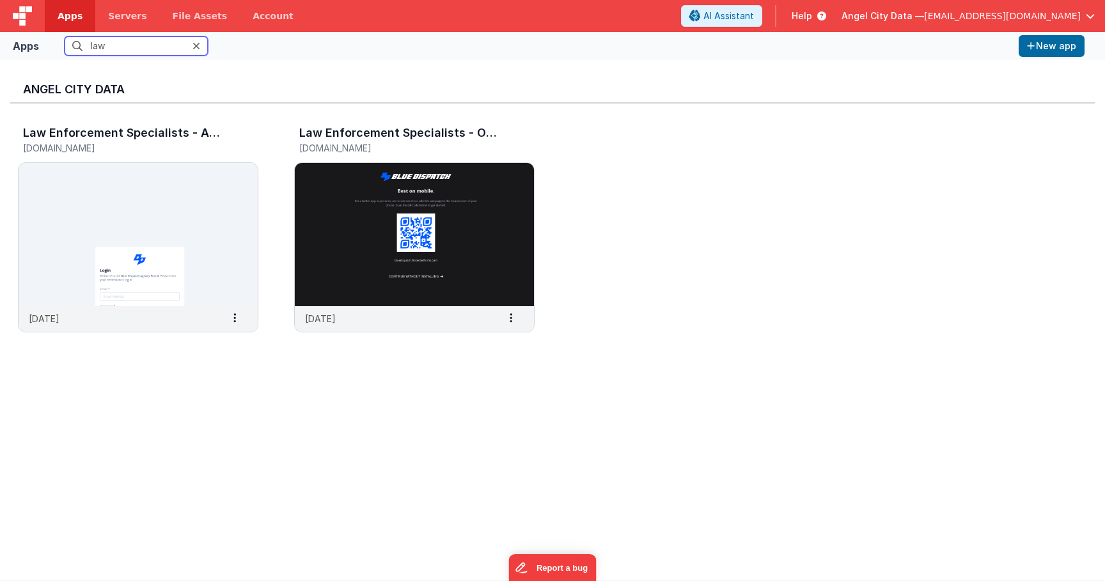
click at [100, 53] on input "law" at bounding box center [136, 45] width 143 height 19
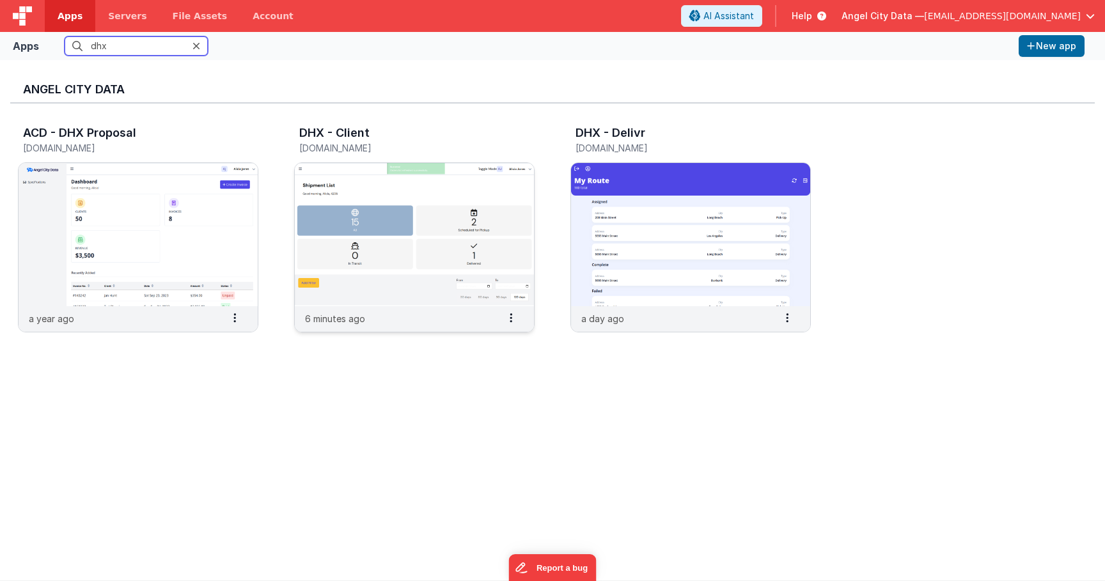
type input "dhx"
click at [417, 208] on img at bounding box center [414, 234] width 239 height 143
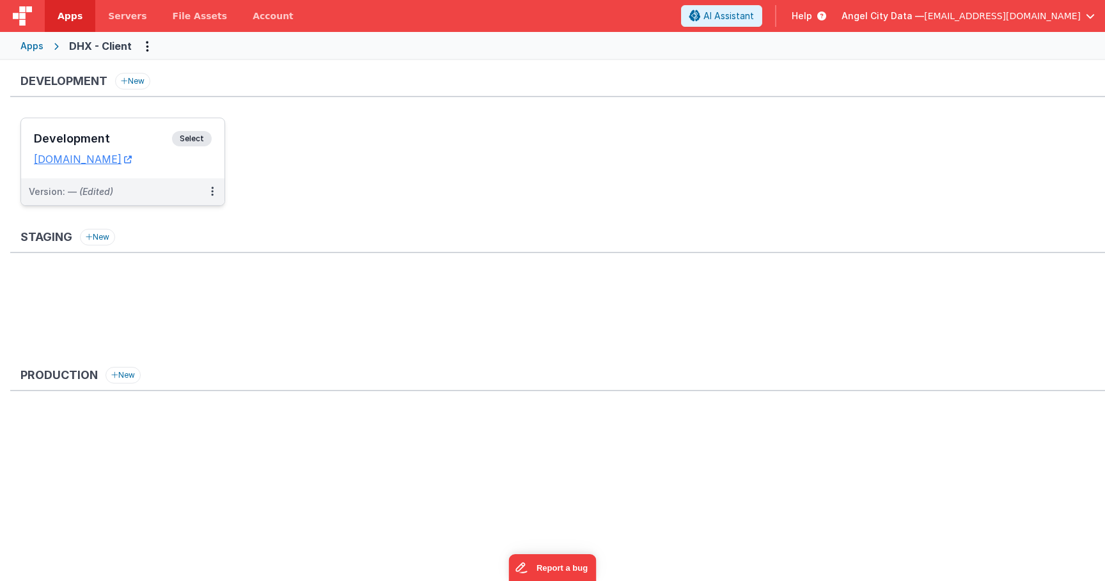
click at [149, 136] on h3 "Development" at bounding box center [103, 138] width 138 height 13
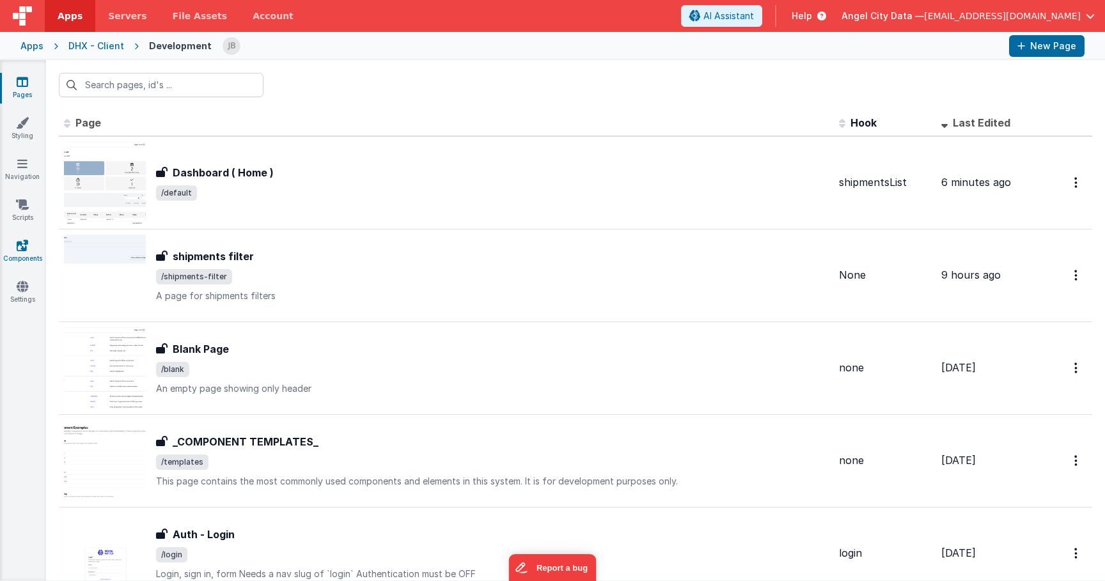
click at [27, 254] on link "Components" at bounding box center [22, 252] width 46 height 26
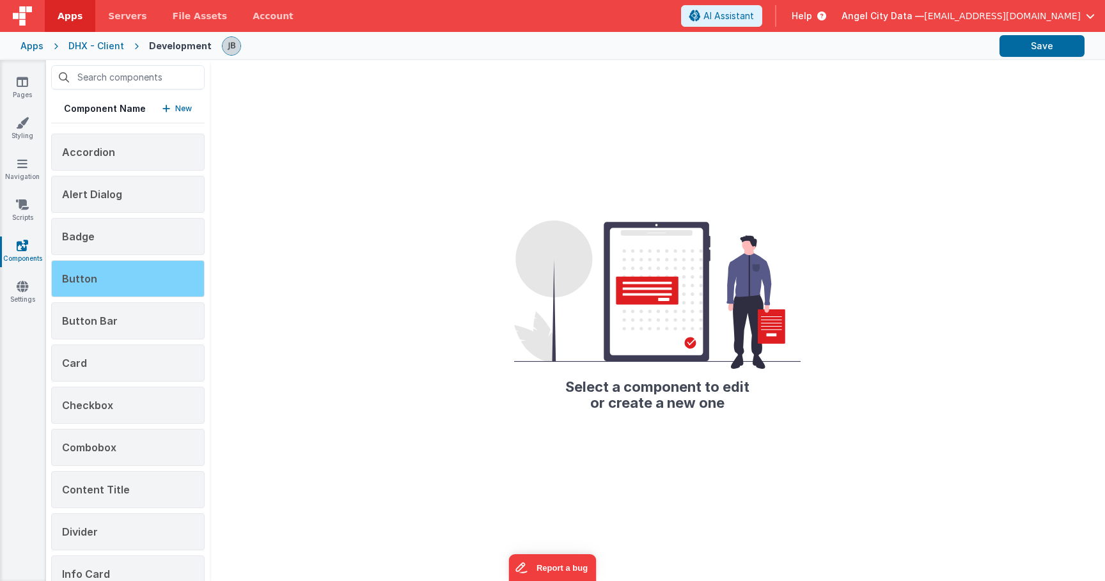
click at [114, 284] on div "Button" at bounding box center [127, 278] width 153 height 37
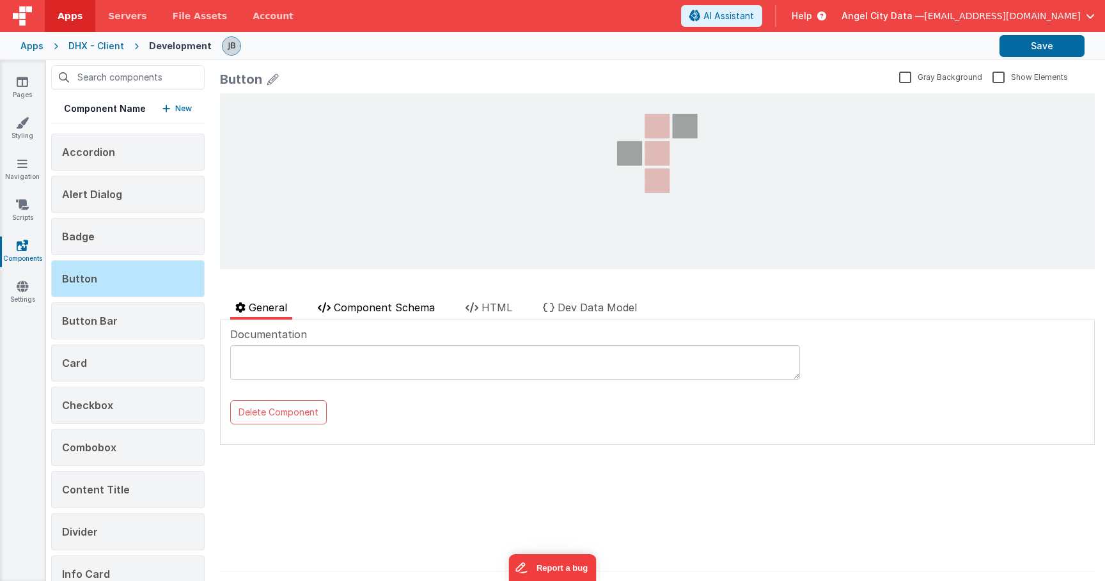
click at [367, 303] on span "Component Schema" at bounding box center [384, 307] width 101 height 13
